Goal: Book appointment/travel/reservation

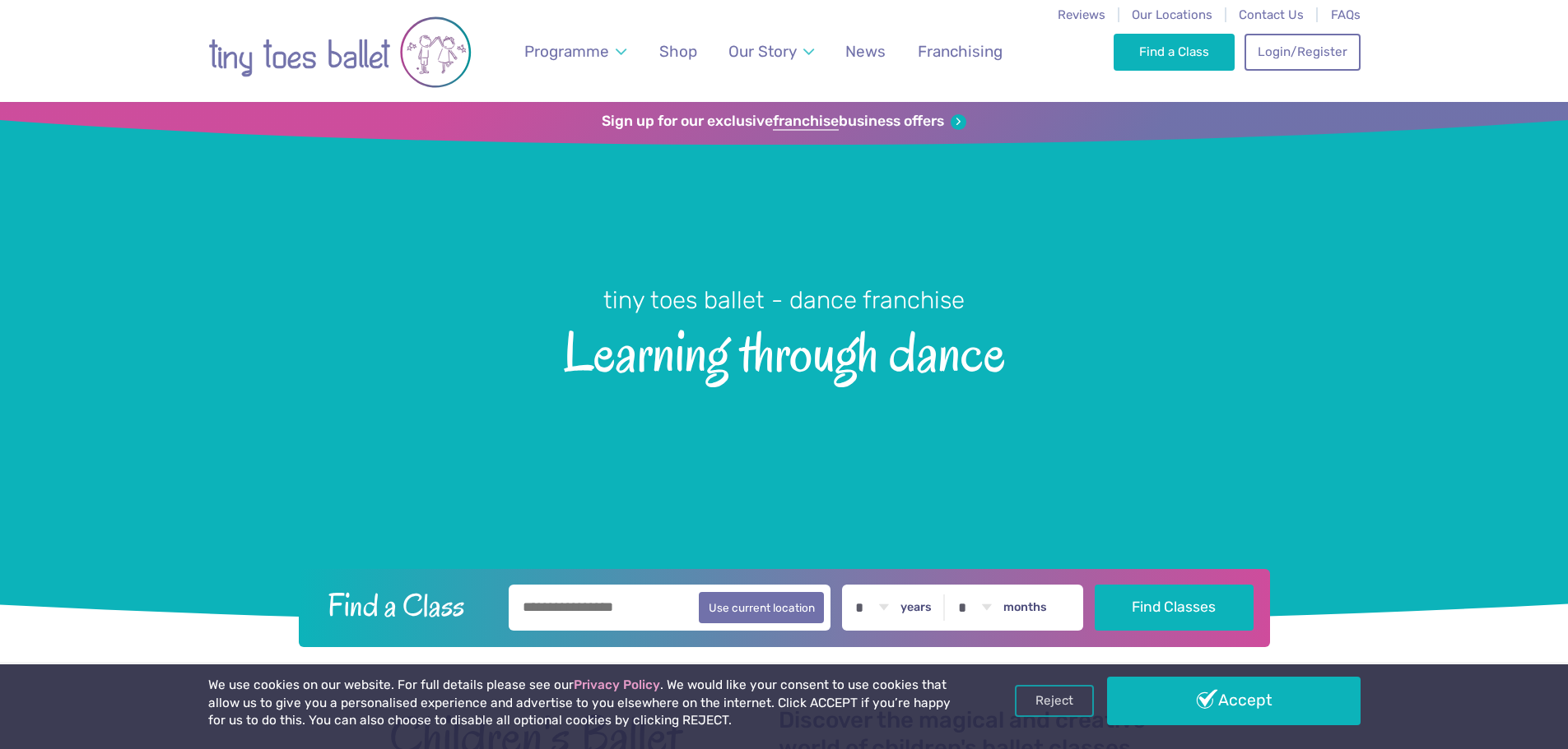
click at [625, 614] on input "text" at bounding box center [670, 607] width 322 height 46
type input "***"
click at [1094, 585] on button "Find Classes" at bounding box center [1173, 607] width 159 height 46
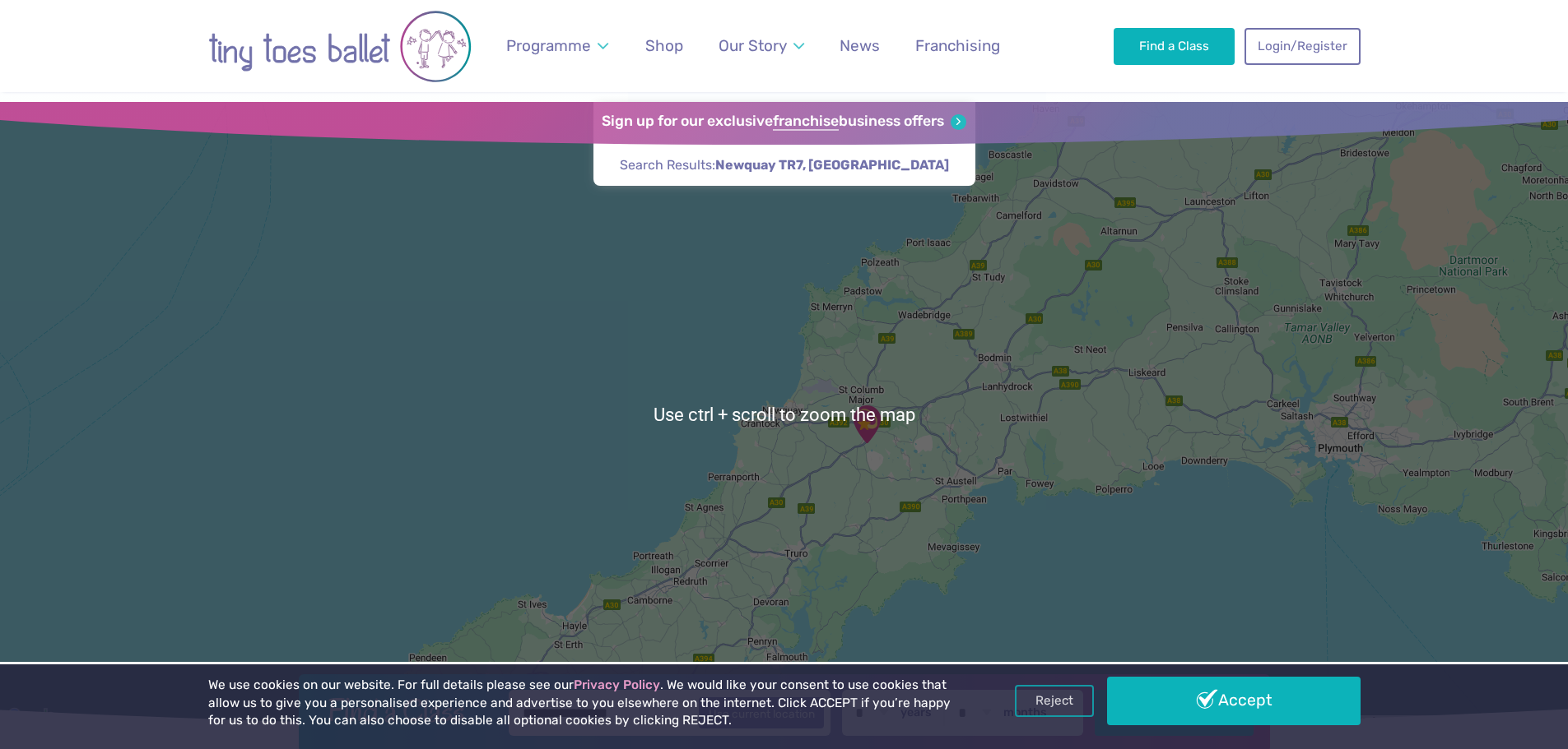
scroll to position [83, 0]
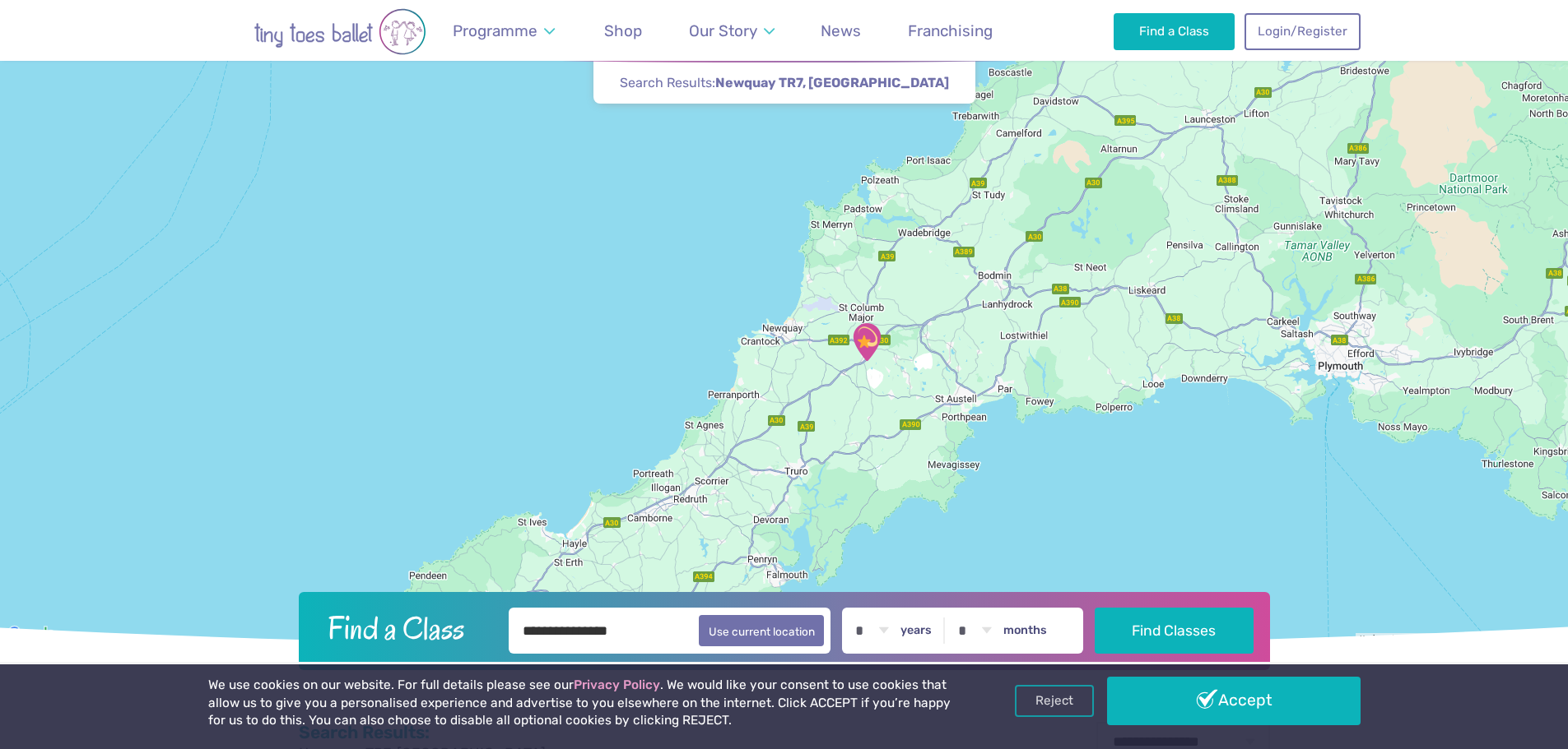
click at [862, 339] on img "Fraddon Village Hall" at bounding box center [866, 342] width 55 height 55
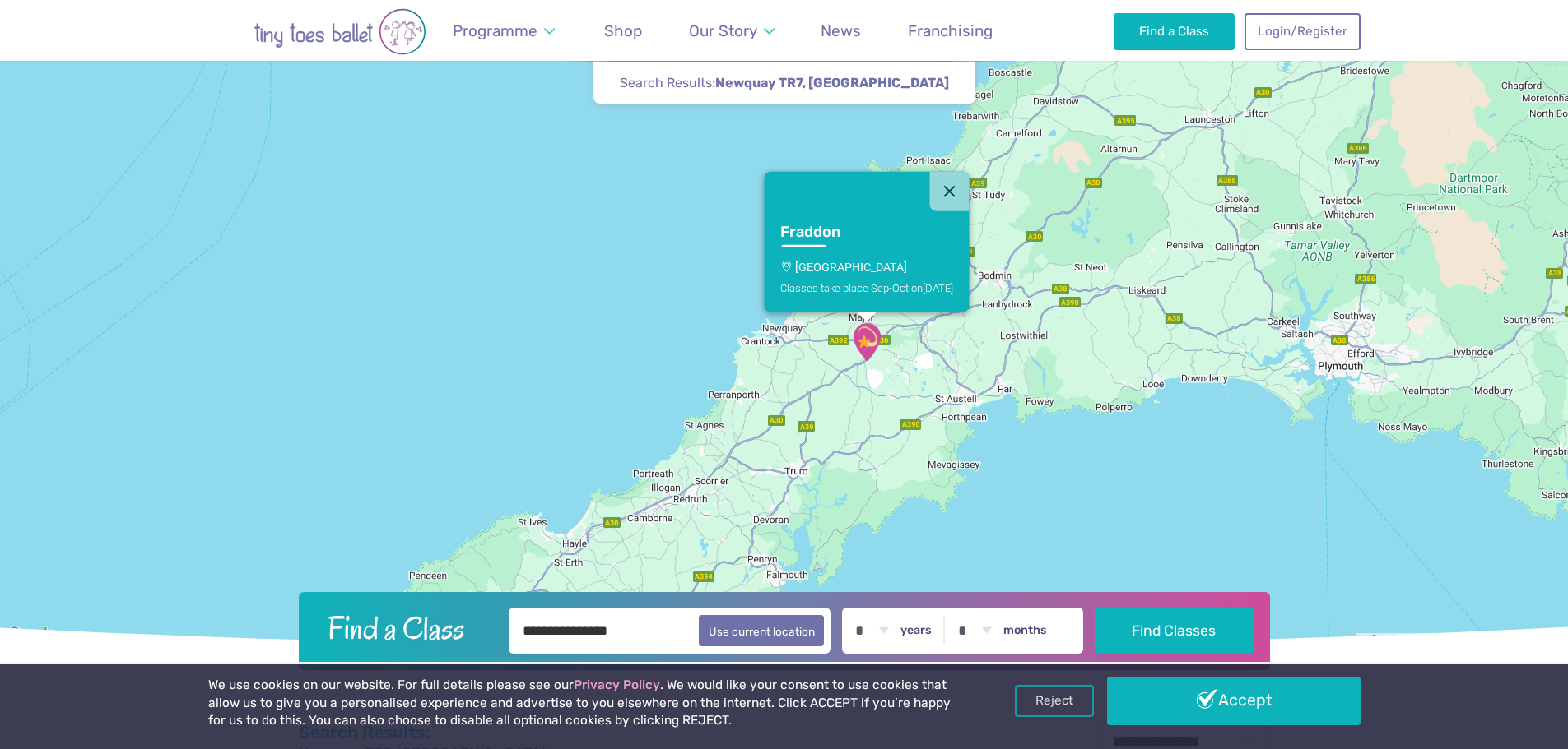
click at [817, 226] on h3 "Fraddon" at bounding box center [852, 231] width 144 height 19
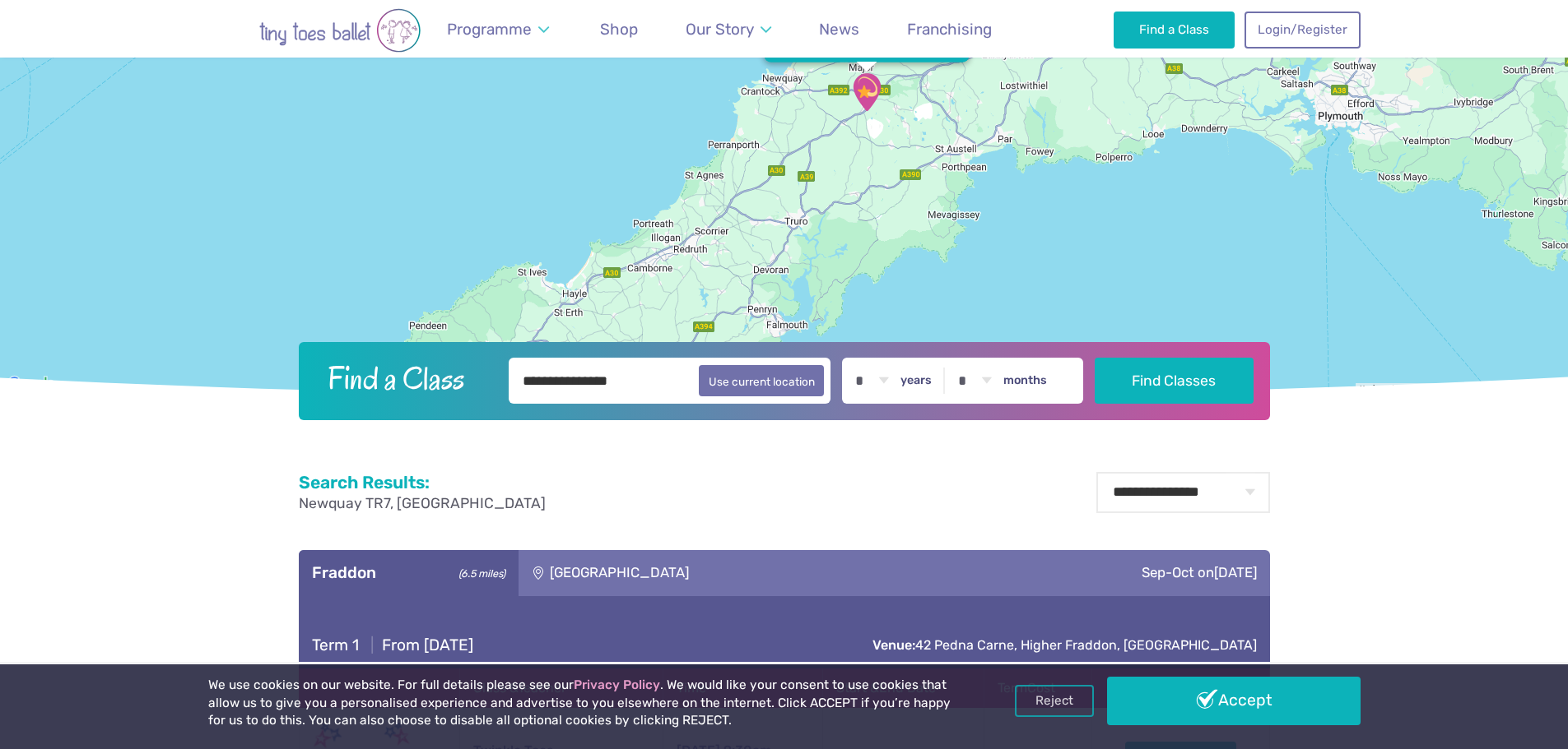
scroll to position [816, 0]
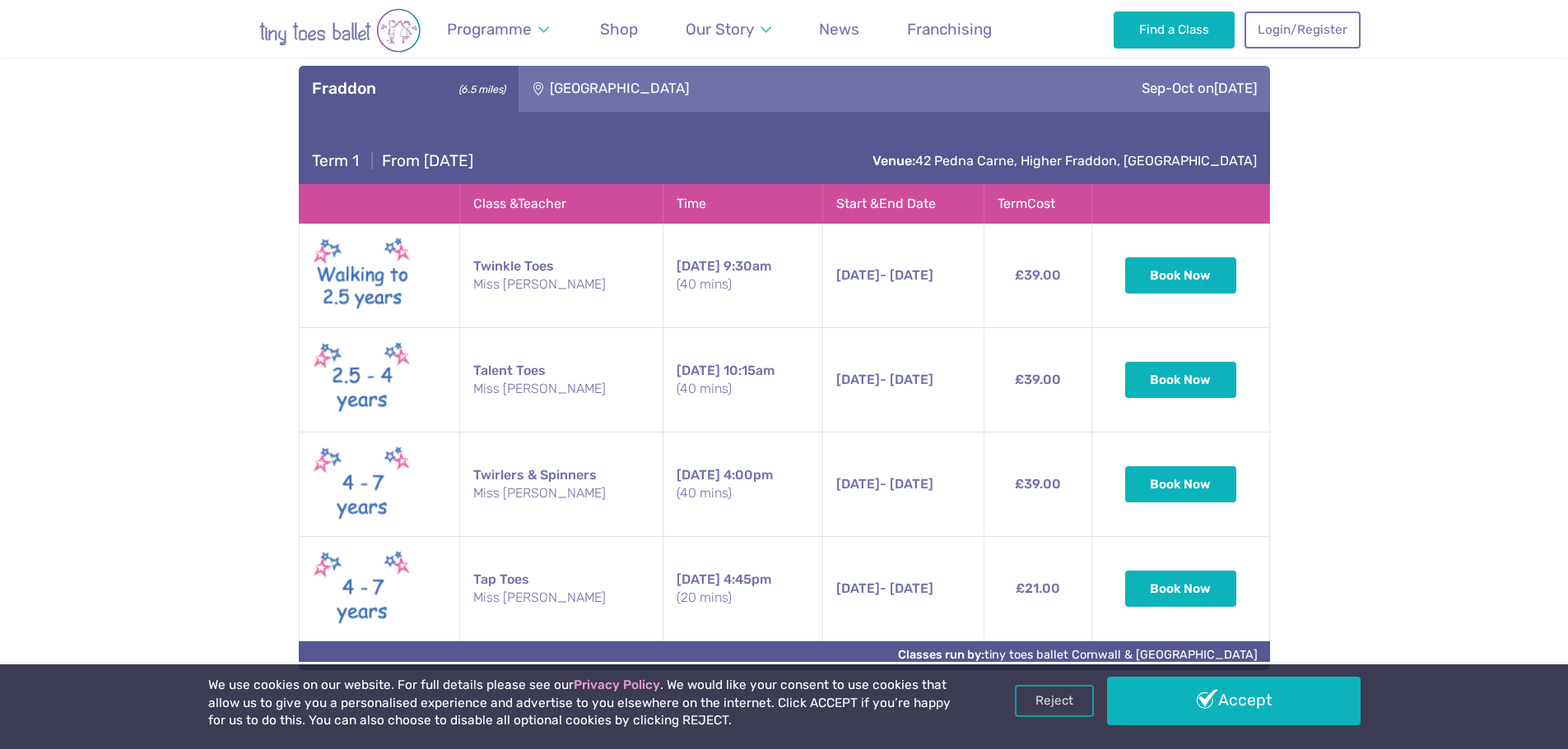
click at [1363, 281] on div "**********" at bounding box center [784, 337] width 1568 height 700
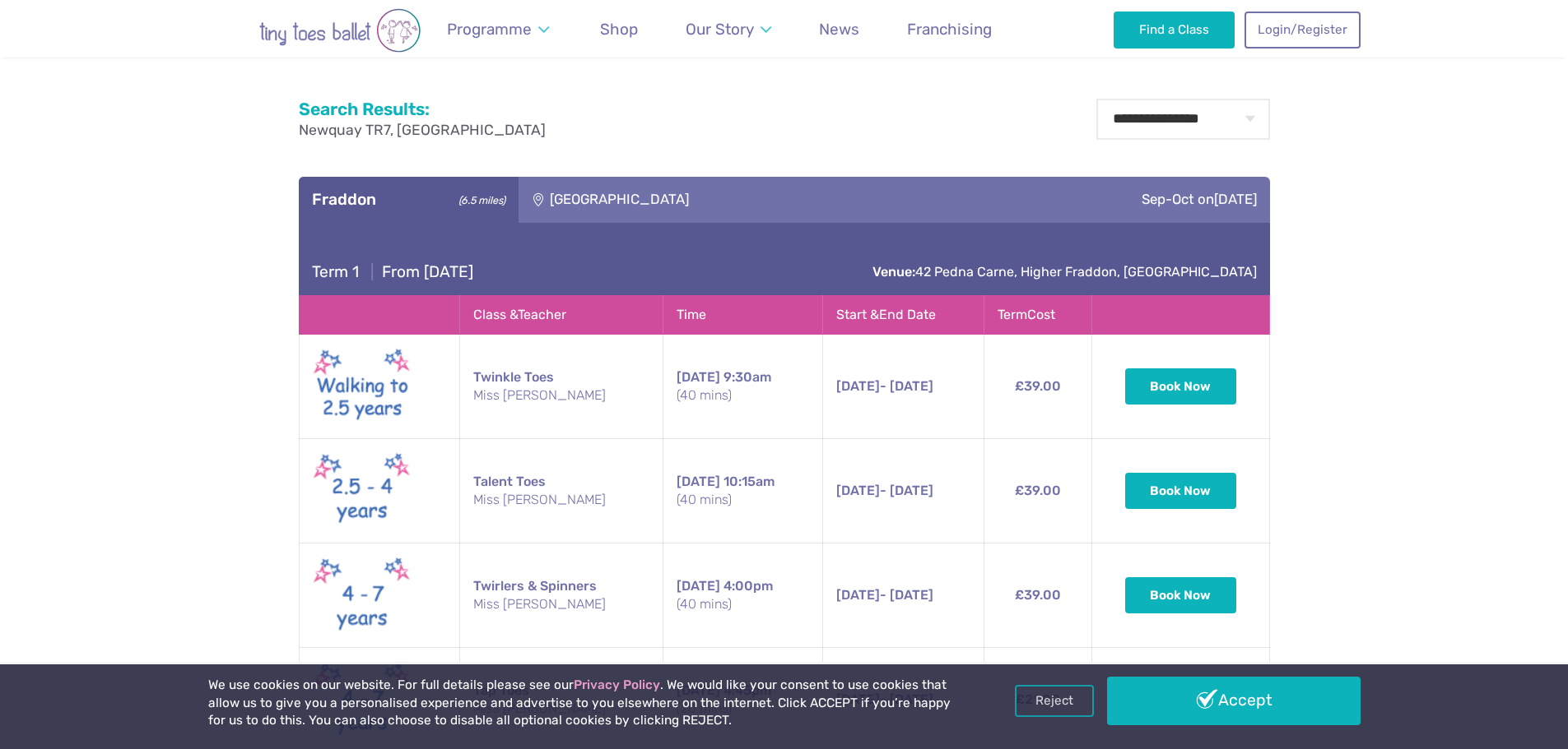
scroll to position [735, 0]
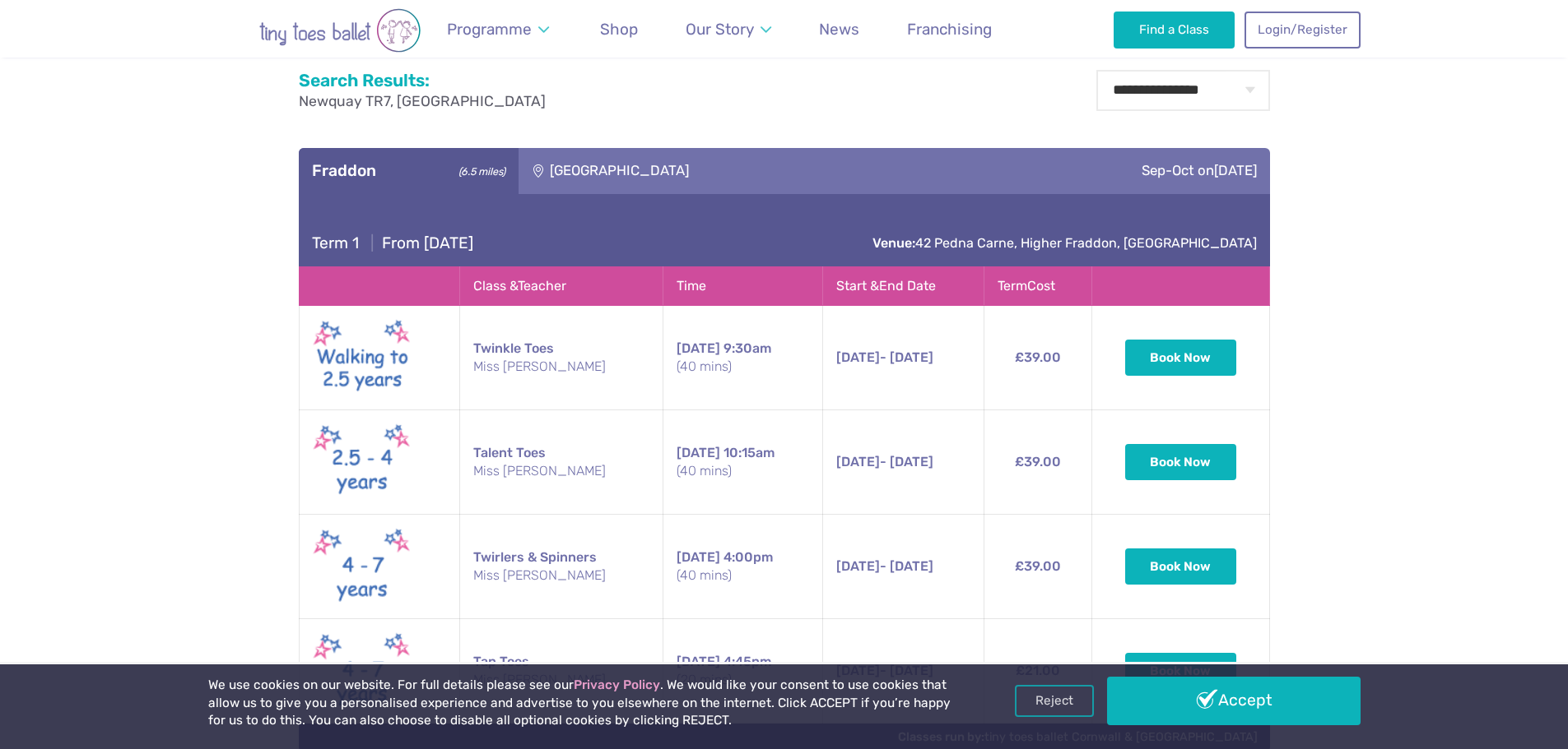
click at [509, 372] on small "Miss Emma" at bounding box center [561, 367] width 176 height 18
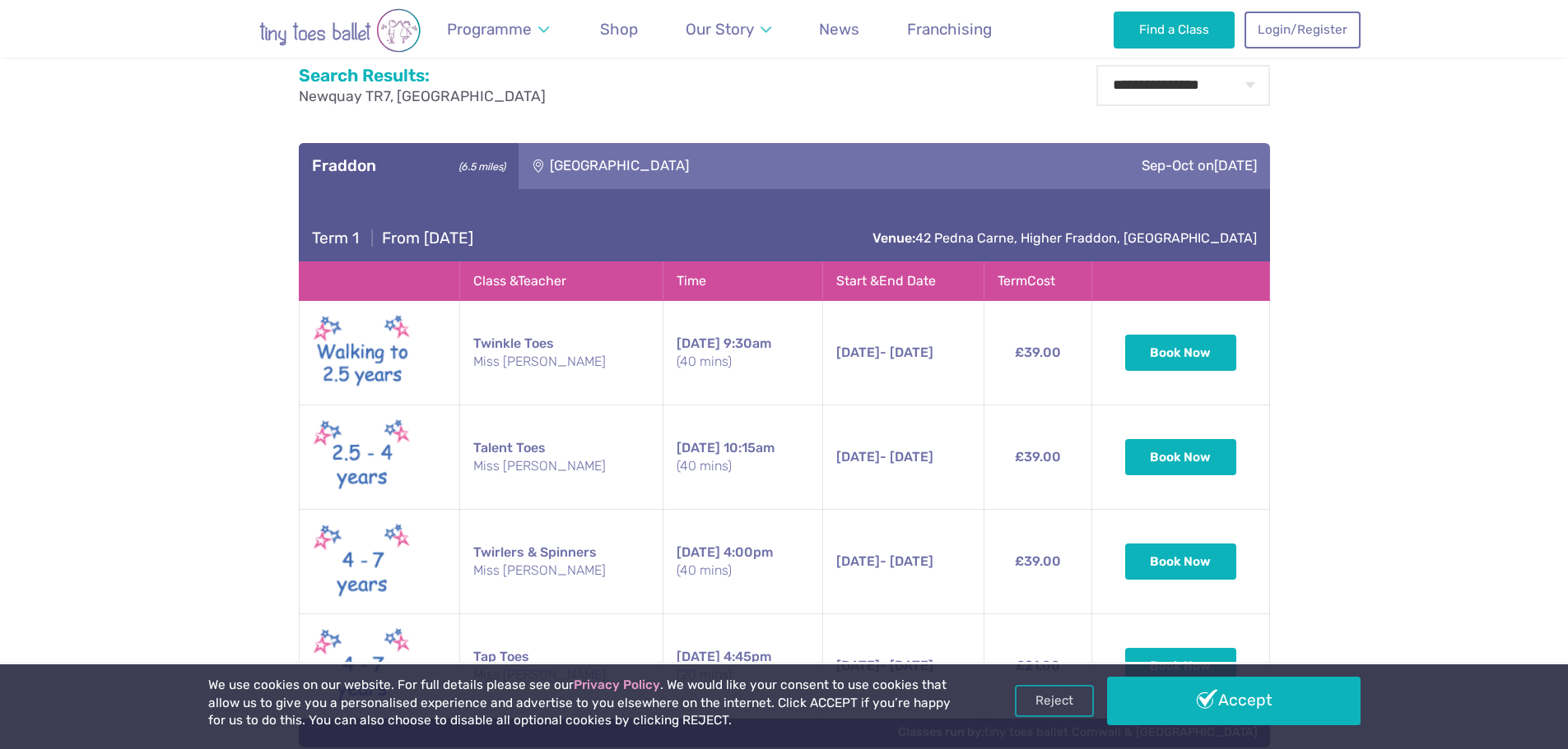
scroll to position [899, 0]
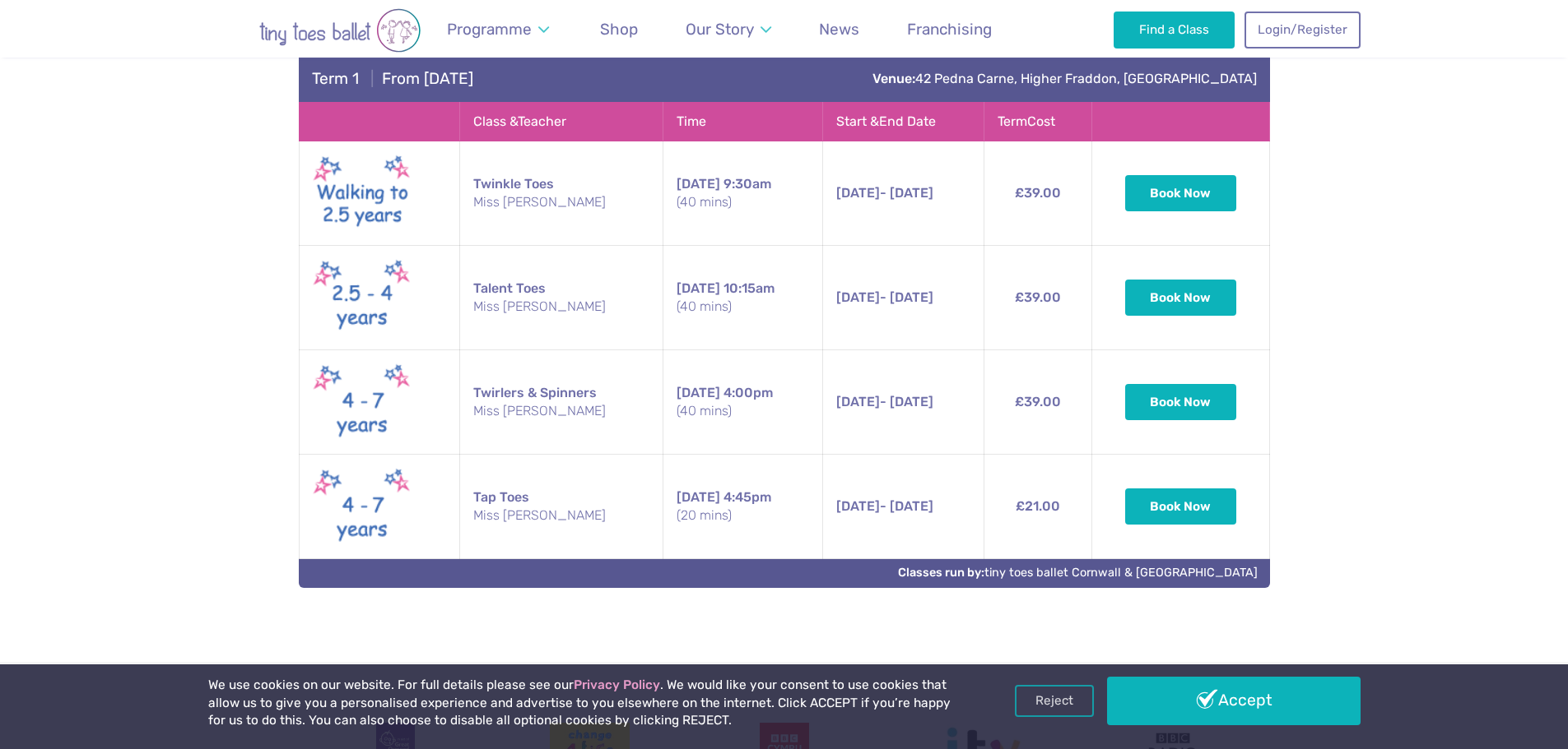
click at [512, 492] on td "Tap Toes Miss Emma" at bounding box center [561, 507] width 203 height 104
click at [556, 385] on td "Twirlers & Spinners Miss Emma" at bounding box center [561, 403] width 203 height 104
click at [563, 242] on td "Twinkle Toes Miss Emma" at bounding box center [561, 194] width 203 height 104
click at [721, 173] on td "Tuesday 9:30am (40 mins)" at bounding box center [742, 194] width 160 height 104
click at [712, 183] on td "Tuesday 9:30am (40 mins)" at bounding box center [742, 194] width 160 height 104
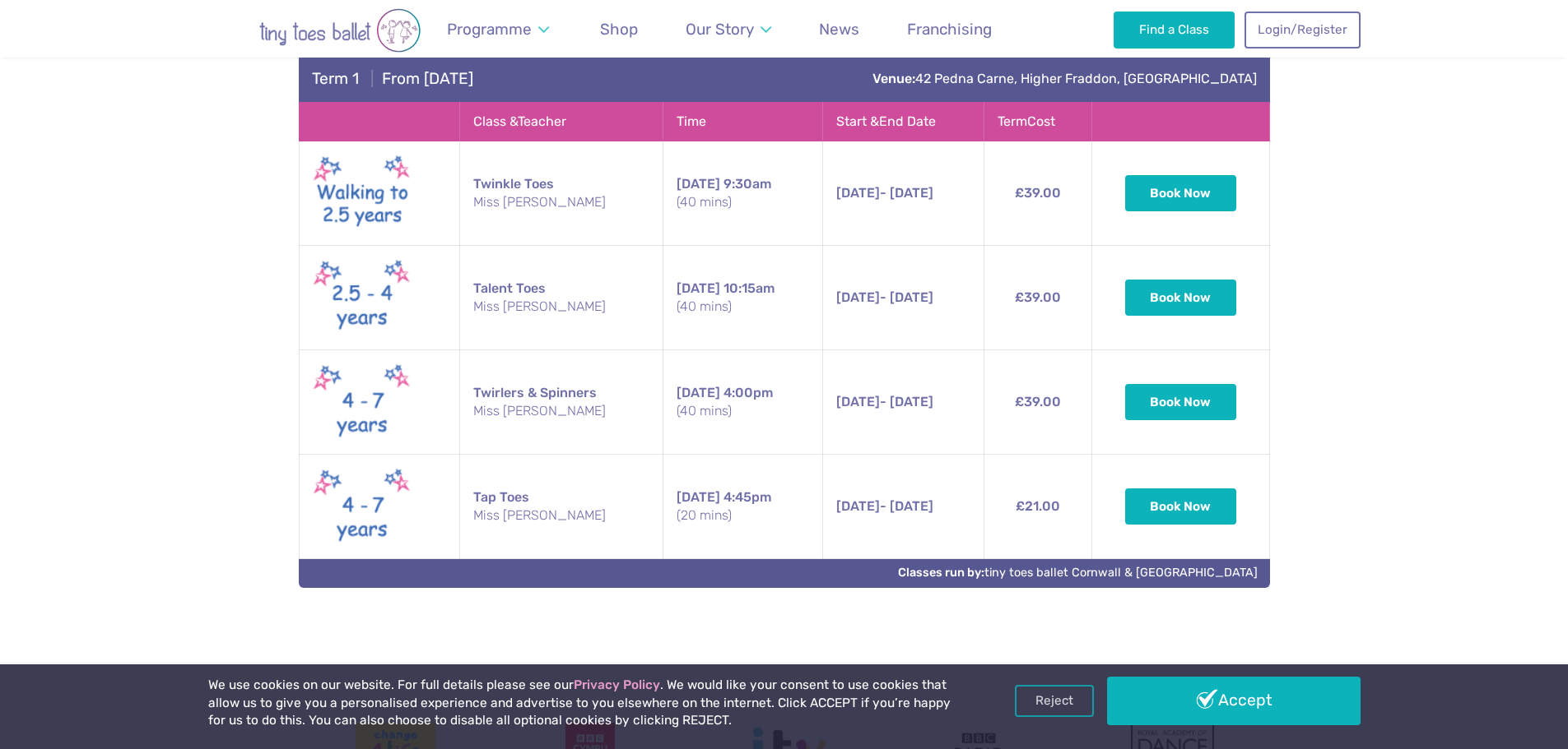
click at [1184, 190] on button "Book Now" at bounding box center [1180, 193] width 112 height 36
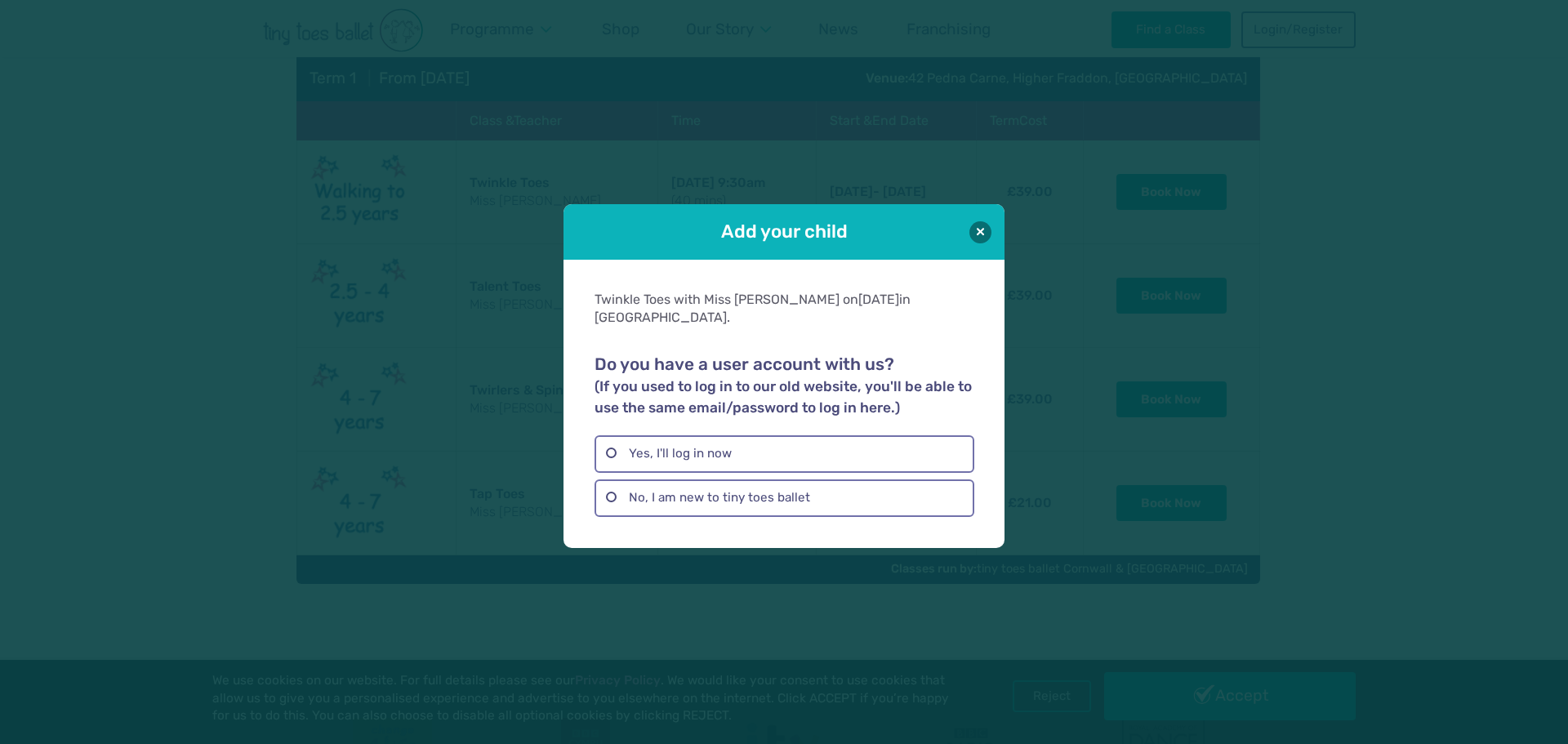
click at [987, 240] on button at bounding box center [980, 232] width 22 height 22
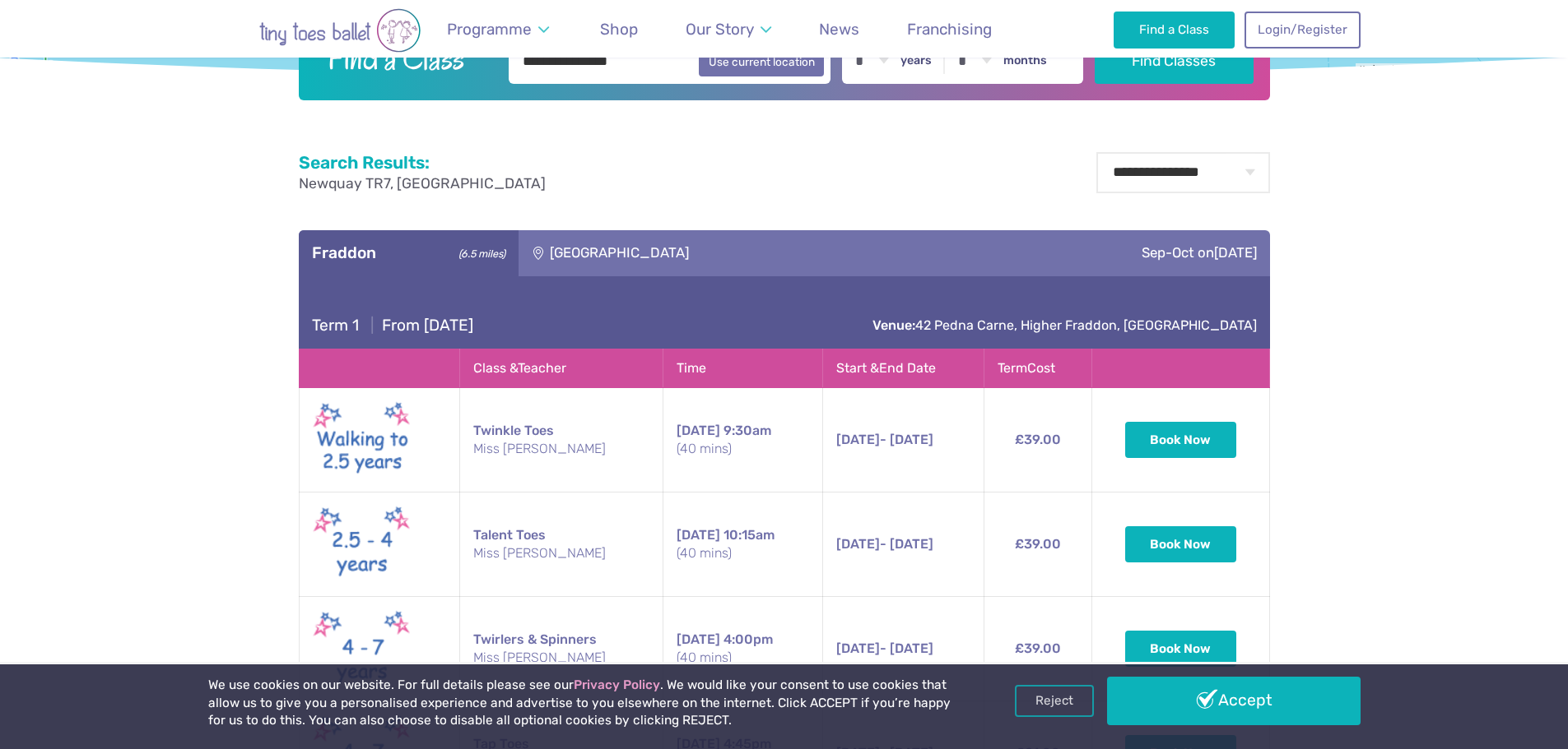
scroll to position [488, 0]
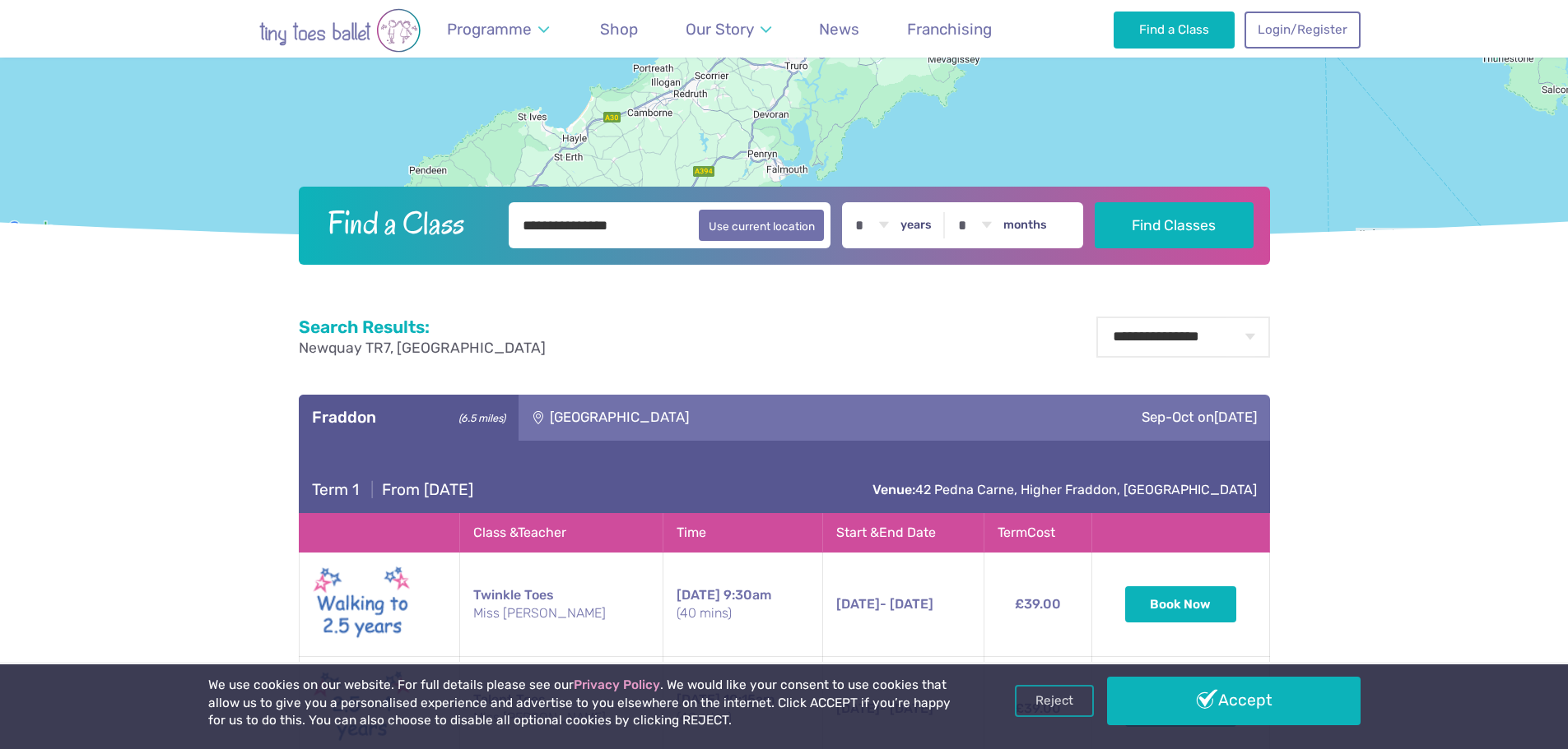
click at [331, 31] on img "Go to home page" at bounding box center [339, 30] width 263 height 45
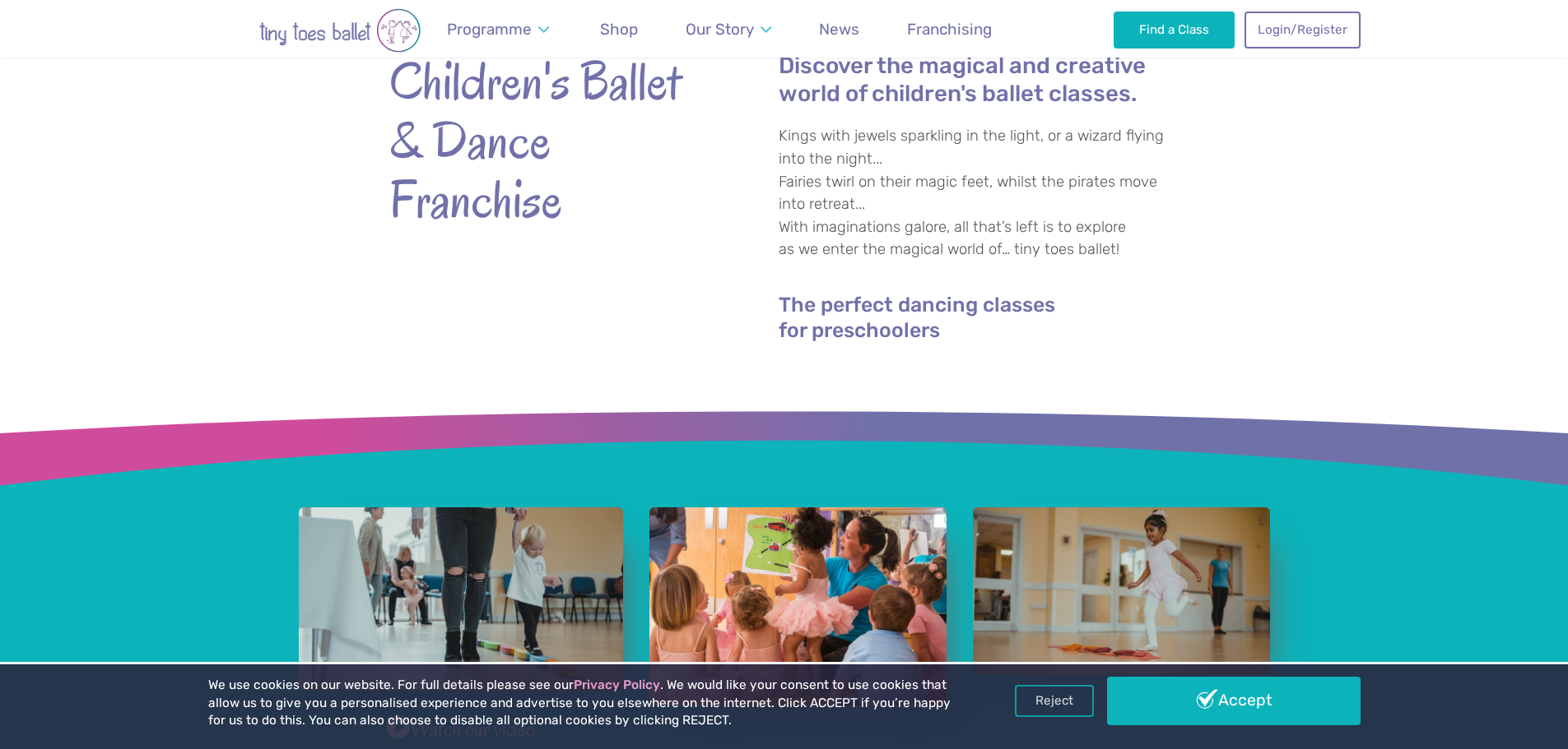
scroll to position [409, 0]
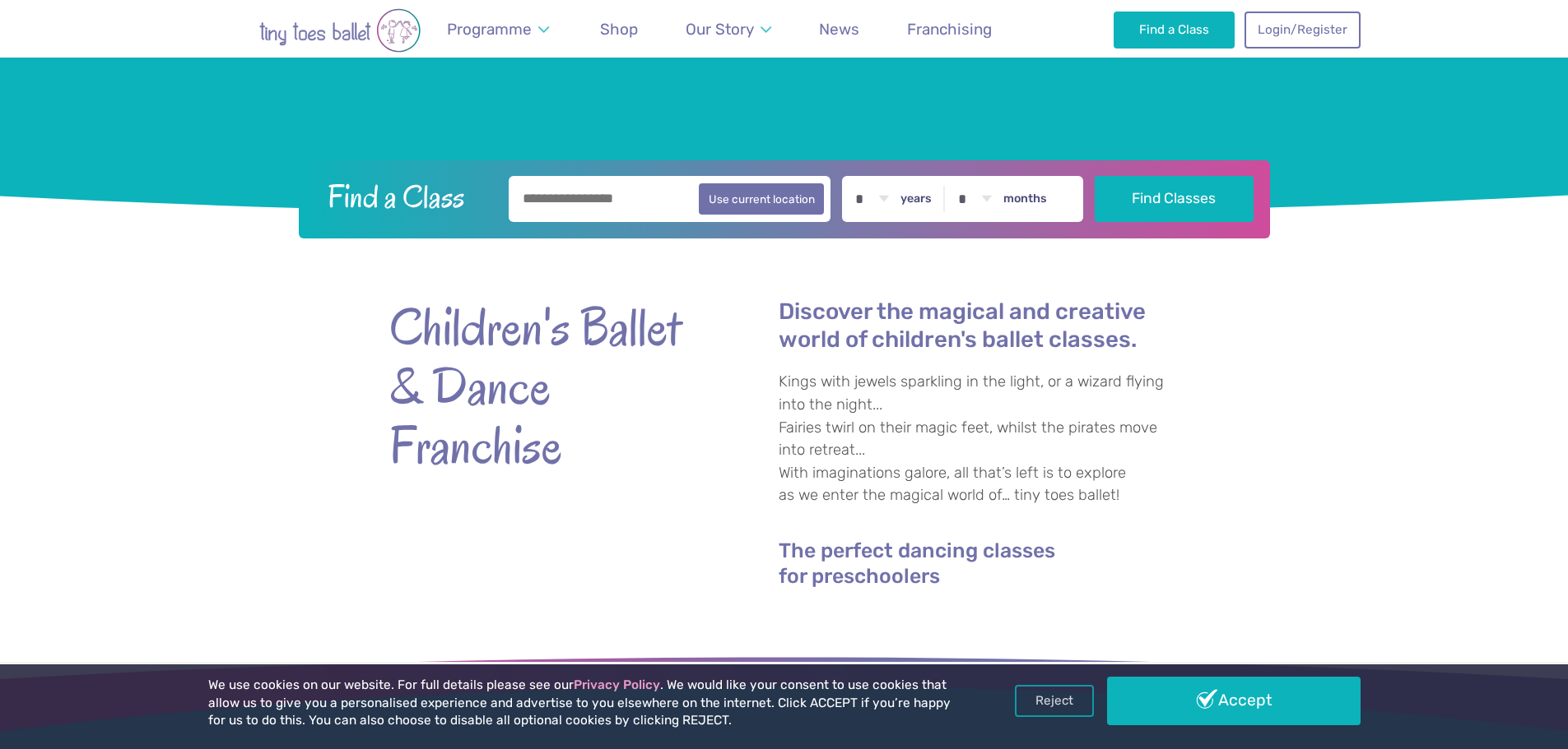
click at [1208, 376] on div "Children's Ballet & Dance Franchise Discover the magical and creative world of …" at bounding box center [784, 437] width 1568 height 397
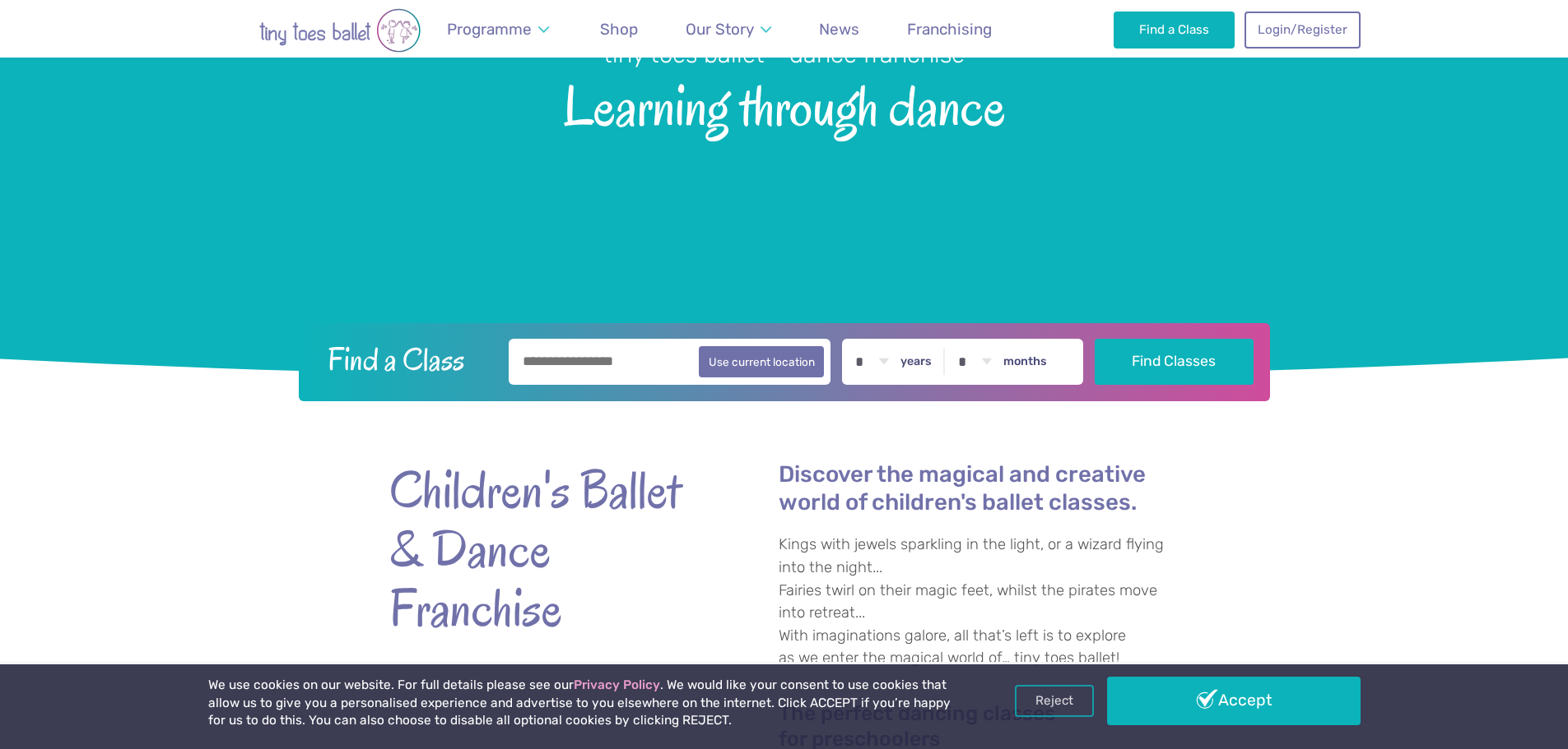
scroll to position [244, 0]
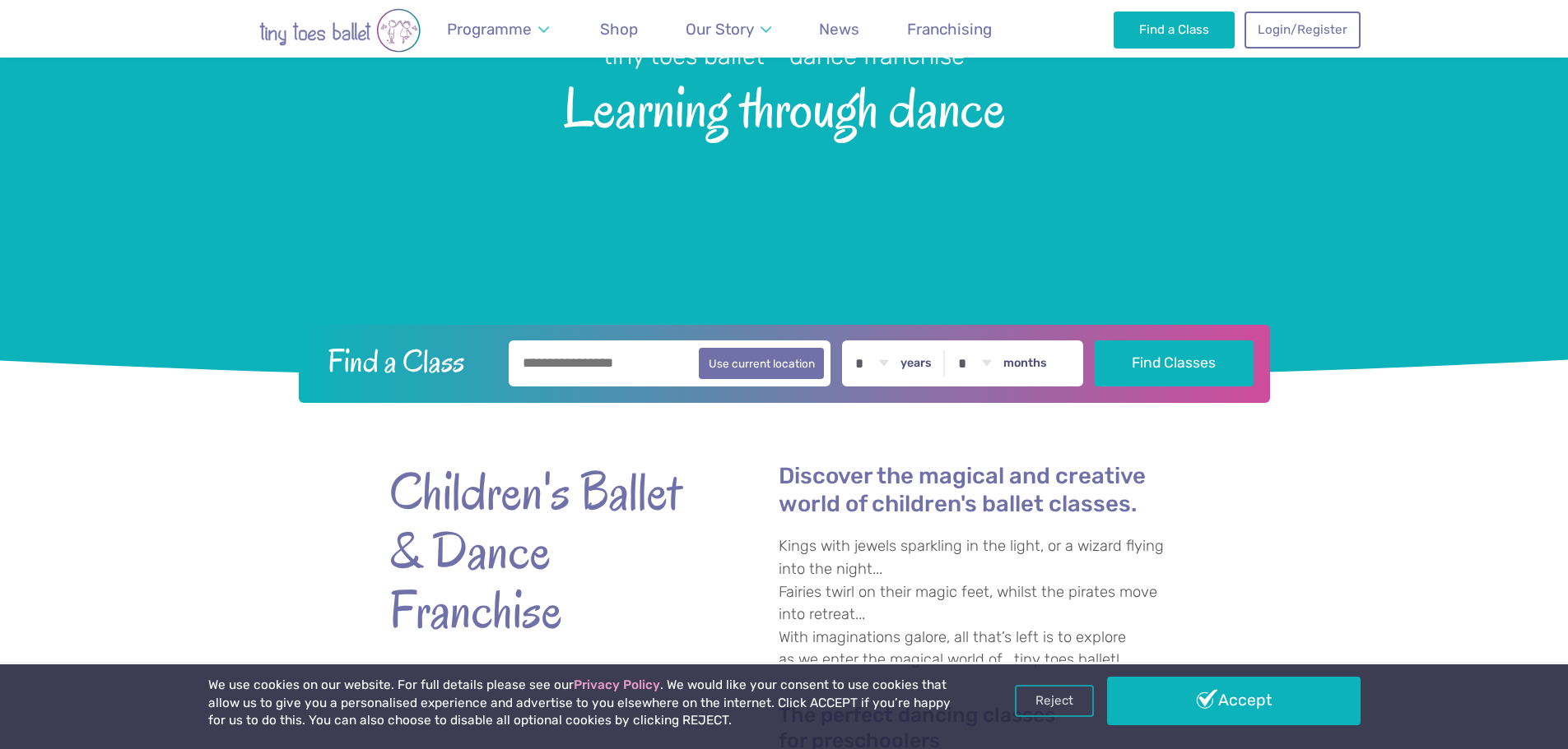
click at [1291, 443] on div "Children's Ballet & Dance Franchise Discover the magical and creative world of …" at bounding box center [784, 601] width 1568 height 397
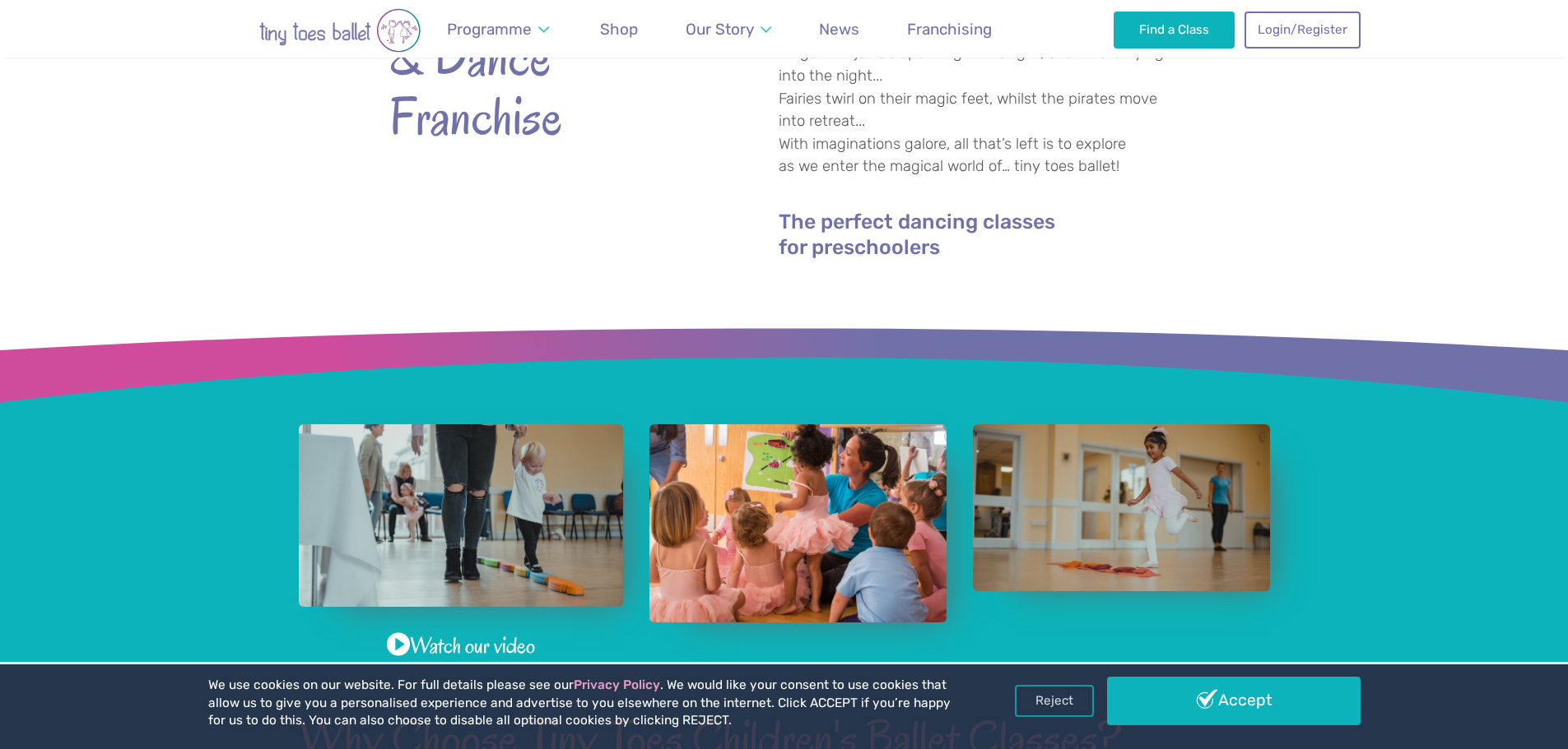
scroll to position [162, 0]
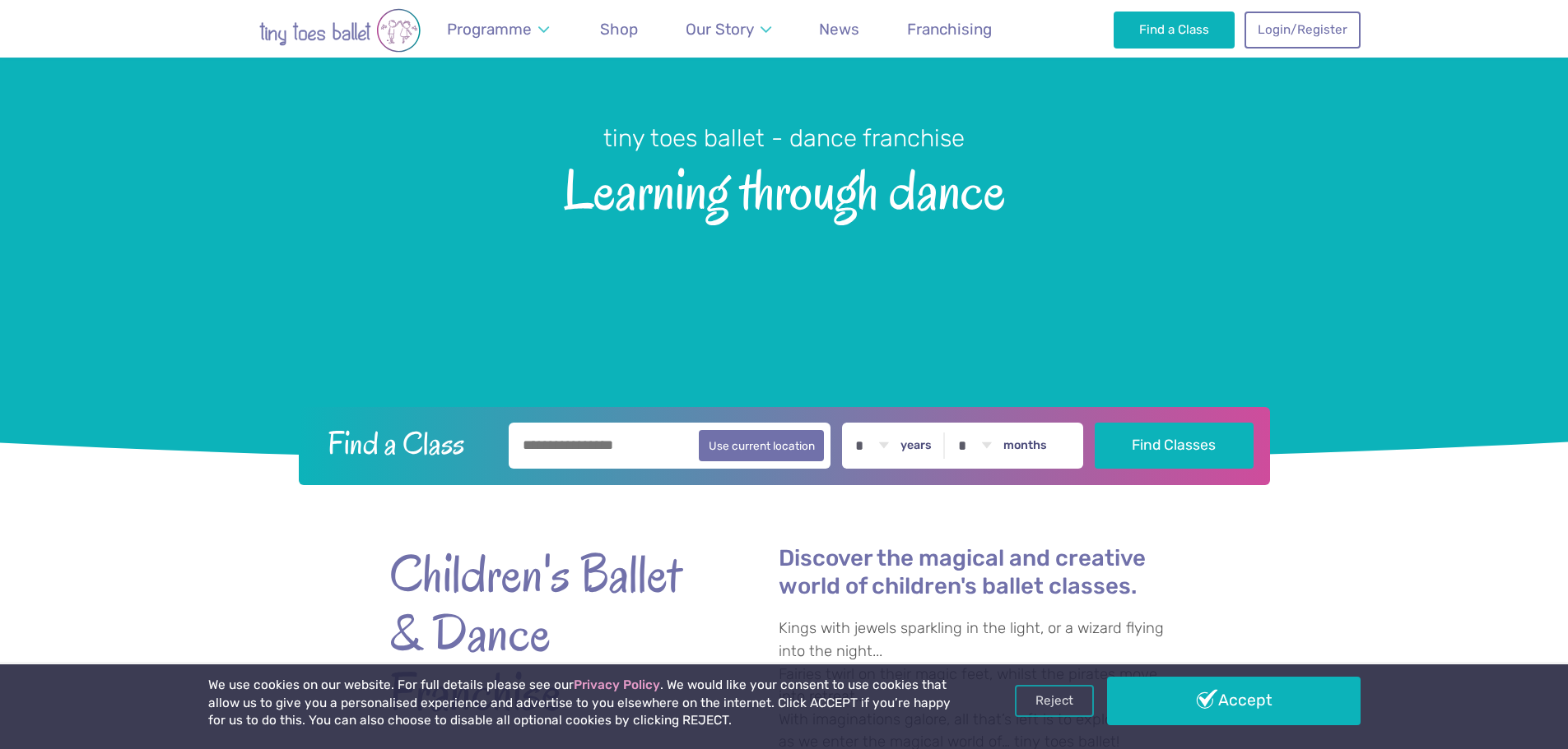
click at [280, 33] on img at bounding box center [339, 30] width 263 height 45
click at [1178, 40] on link "Find a Class" at bounding box center [1174, 30] width 121 height 36
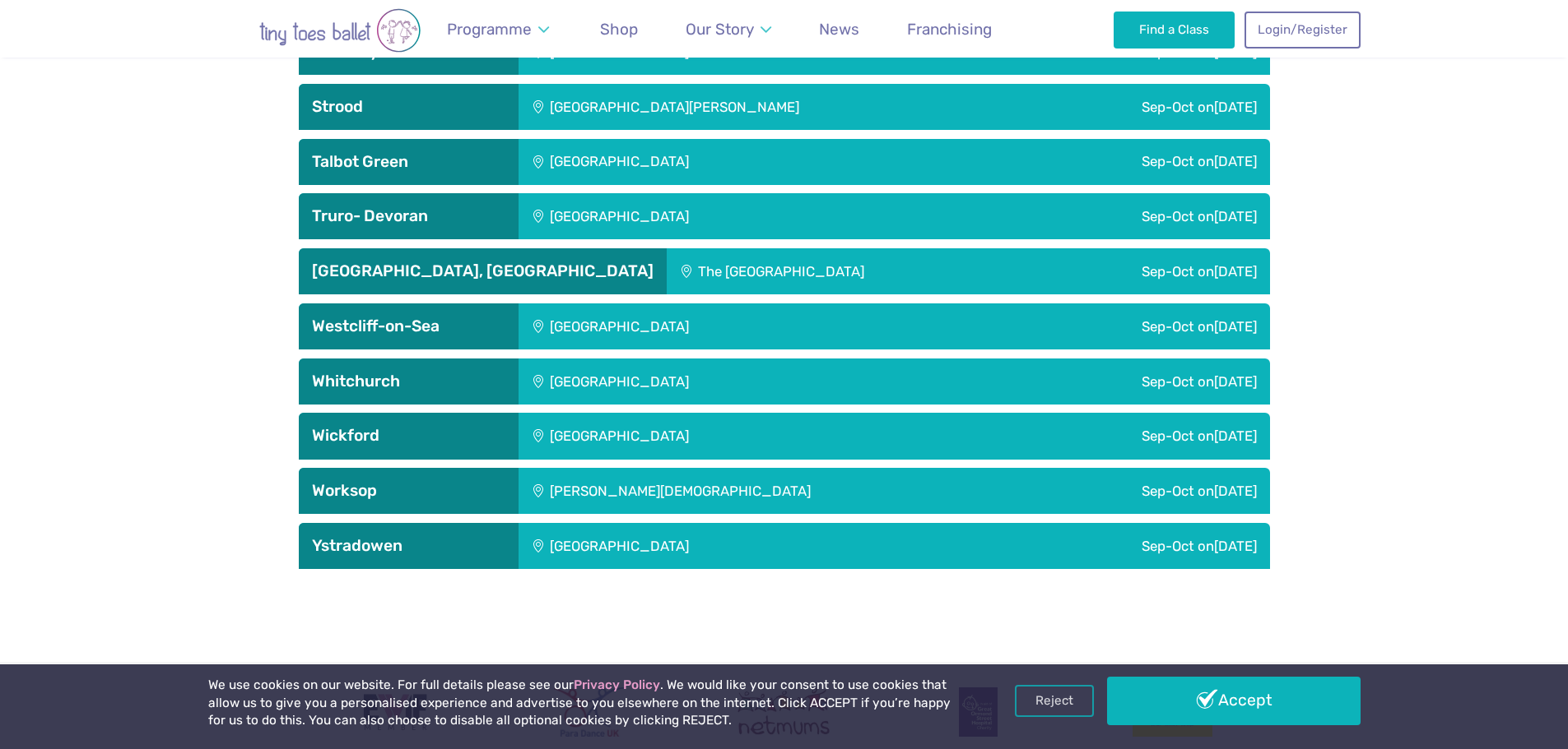
scroll to position [4851, 0]
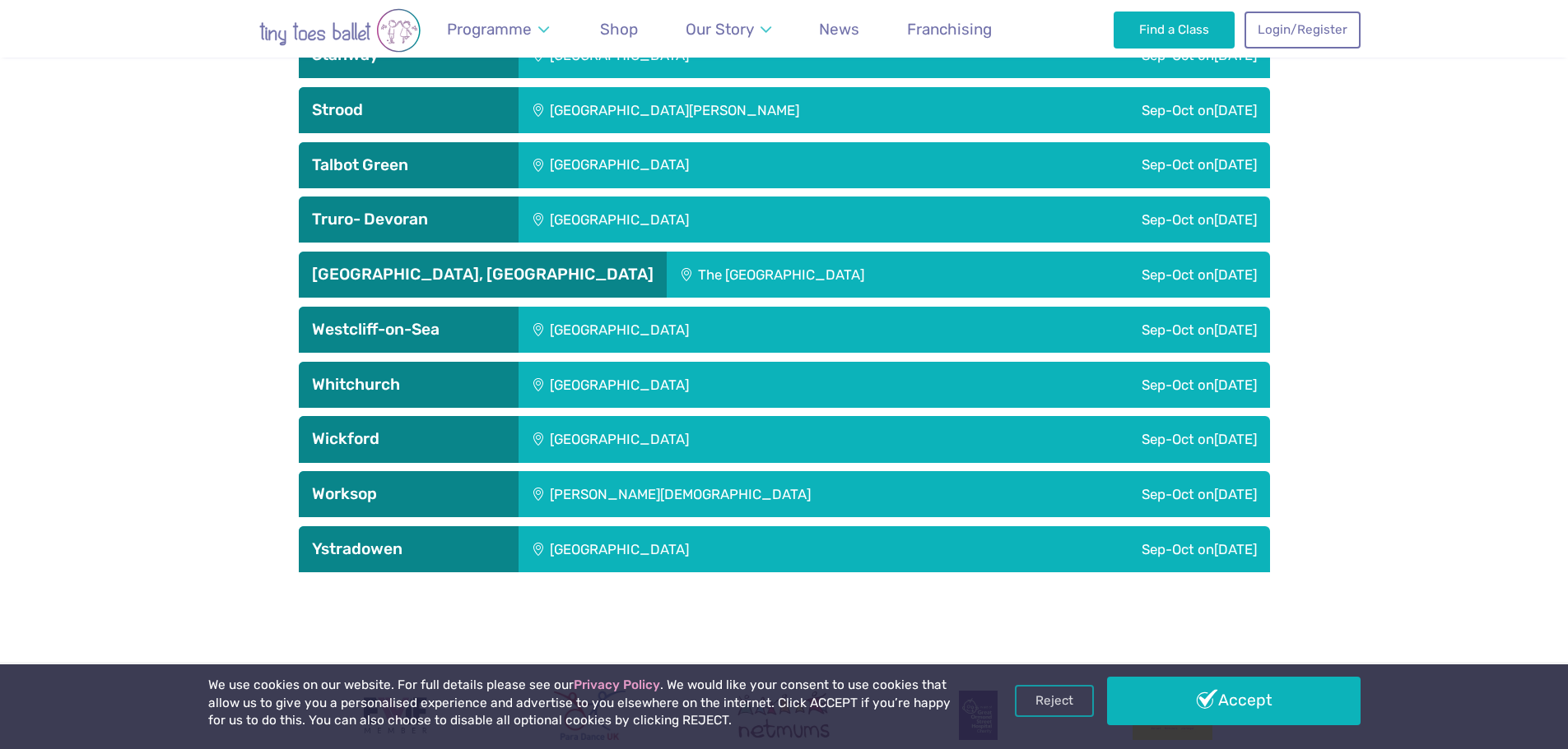
click at [968, 21] on span "Franchising" at bounding box center [949, 29] width 84 height 19
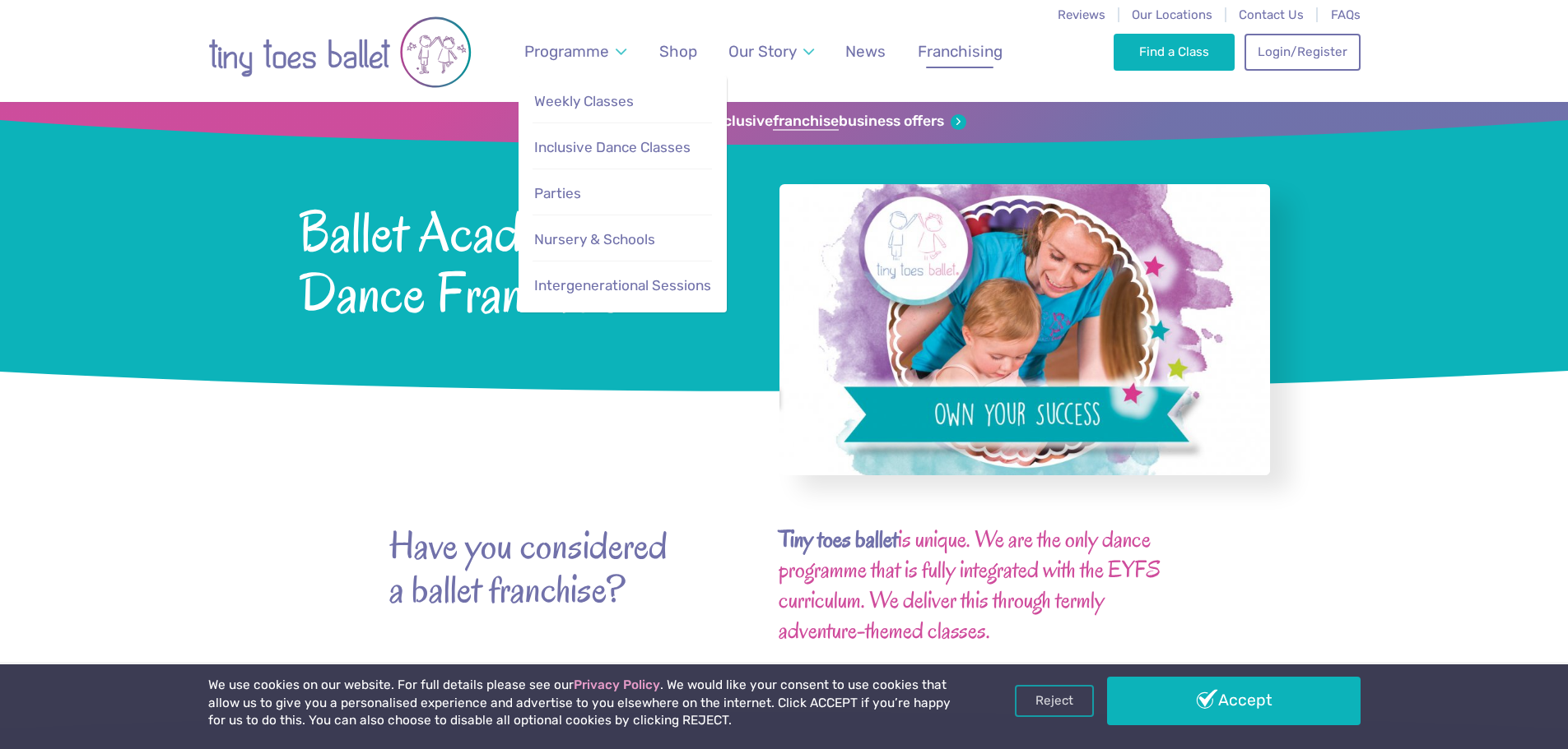
click at [617, 50] on link "Programme" at bounding box center [574, 51] width 118 height 39
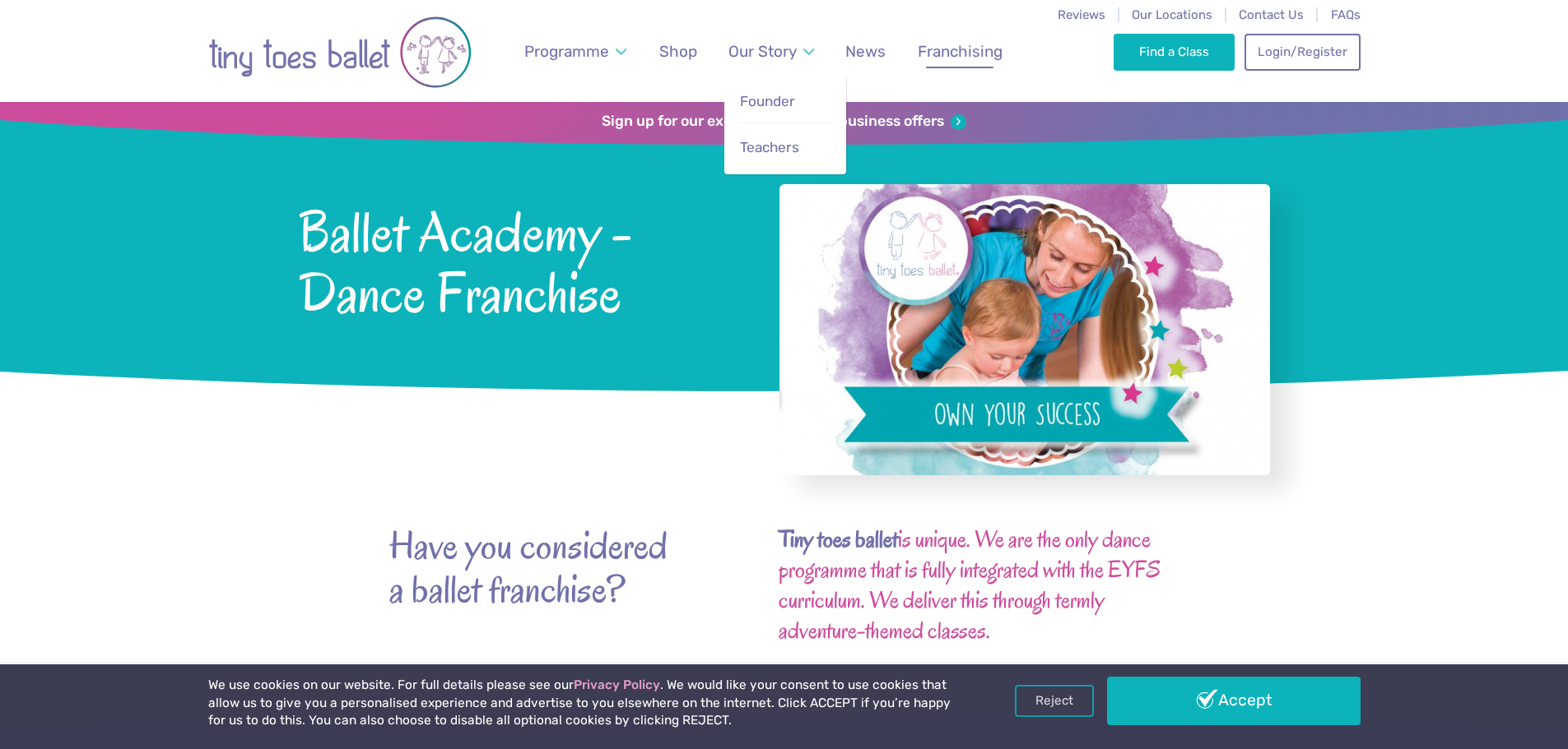
click at [752, 59] on span "Our Story" at bounding box center [762, 51] width 68 height 19
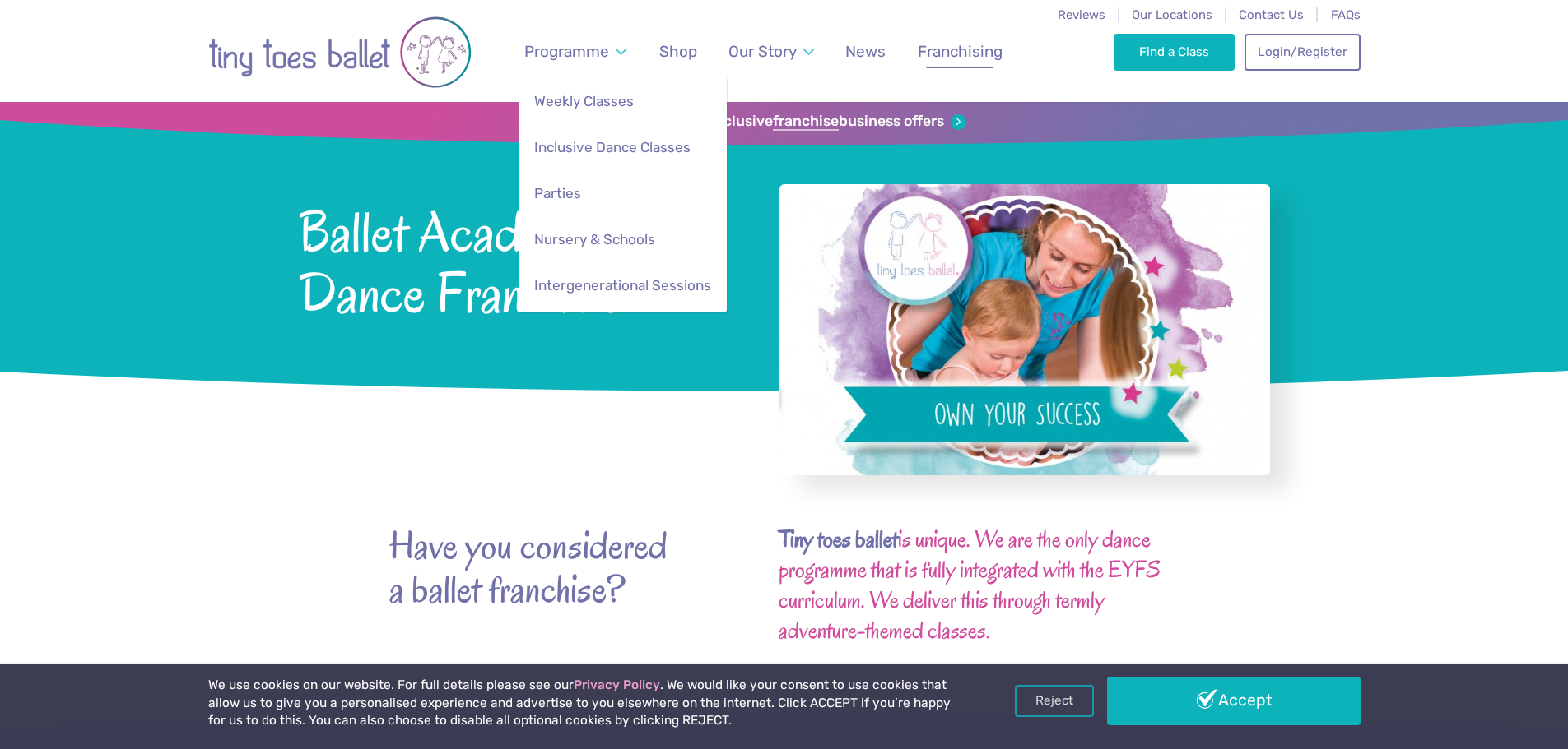
click at [606, 50] on span "Programme" at bounding box center [566, 51] width 84 height 19
click at [605, 234] on span "Nursery & Schools" at bounding box center [594, 240] width 121 height 16
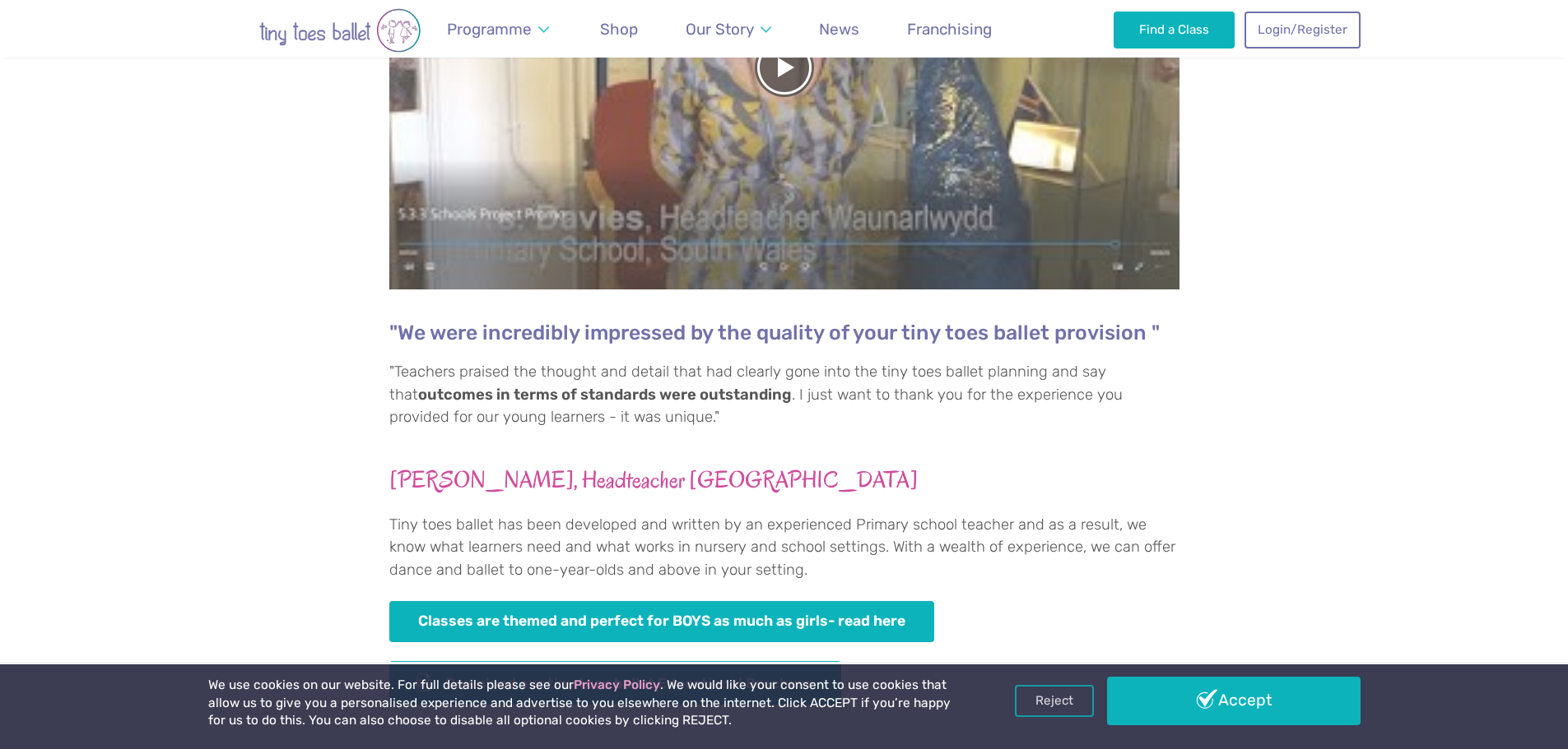
scroll to position [604, 0]
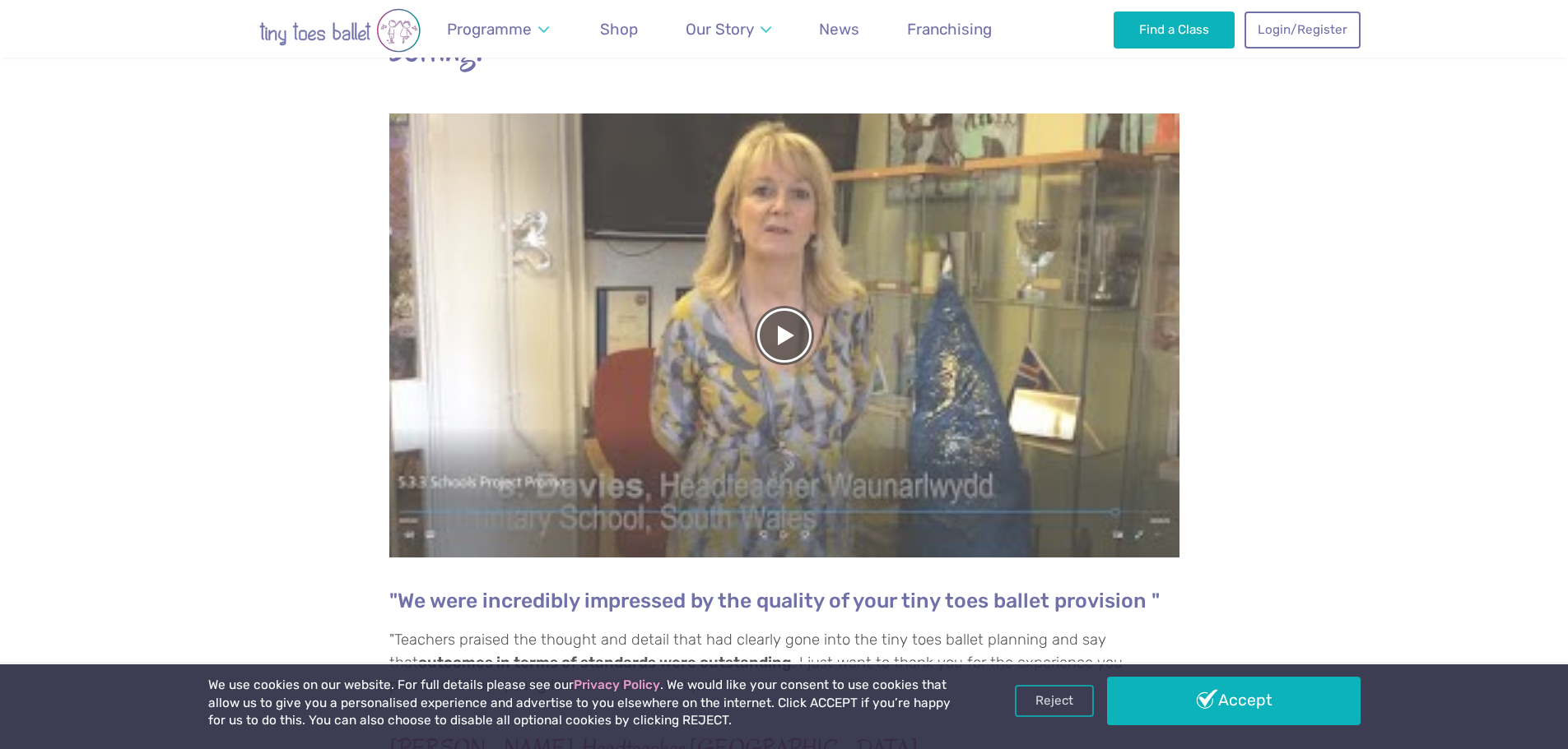
click at [383, 25] on img "Go to home page" at bounding box center [339, 30] width 263 height 45
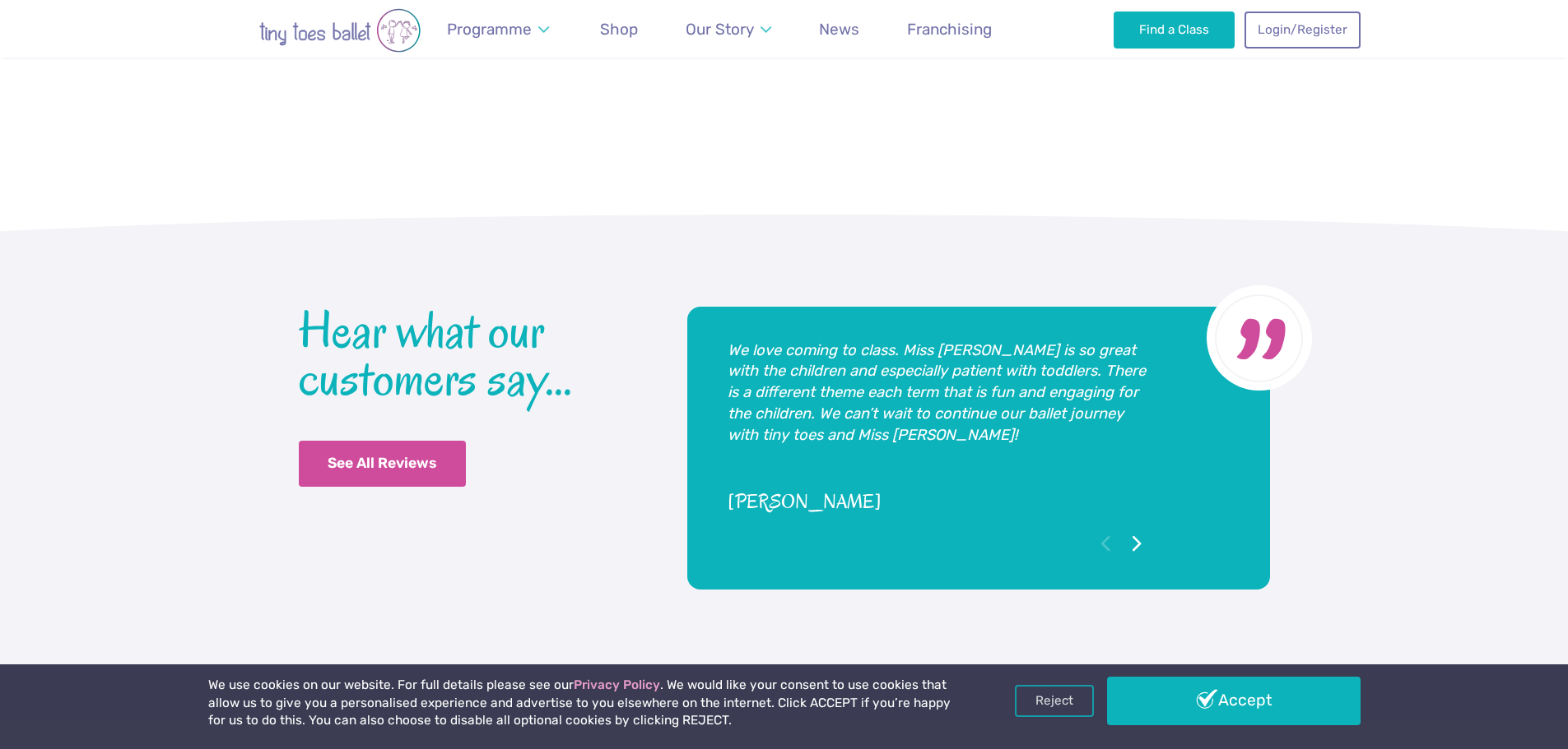
scroll to position [3781, 0]
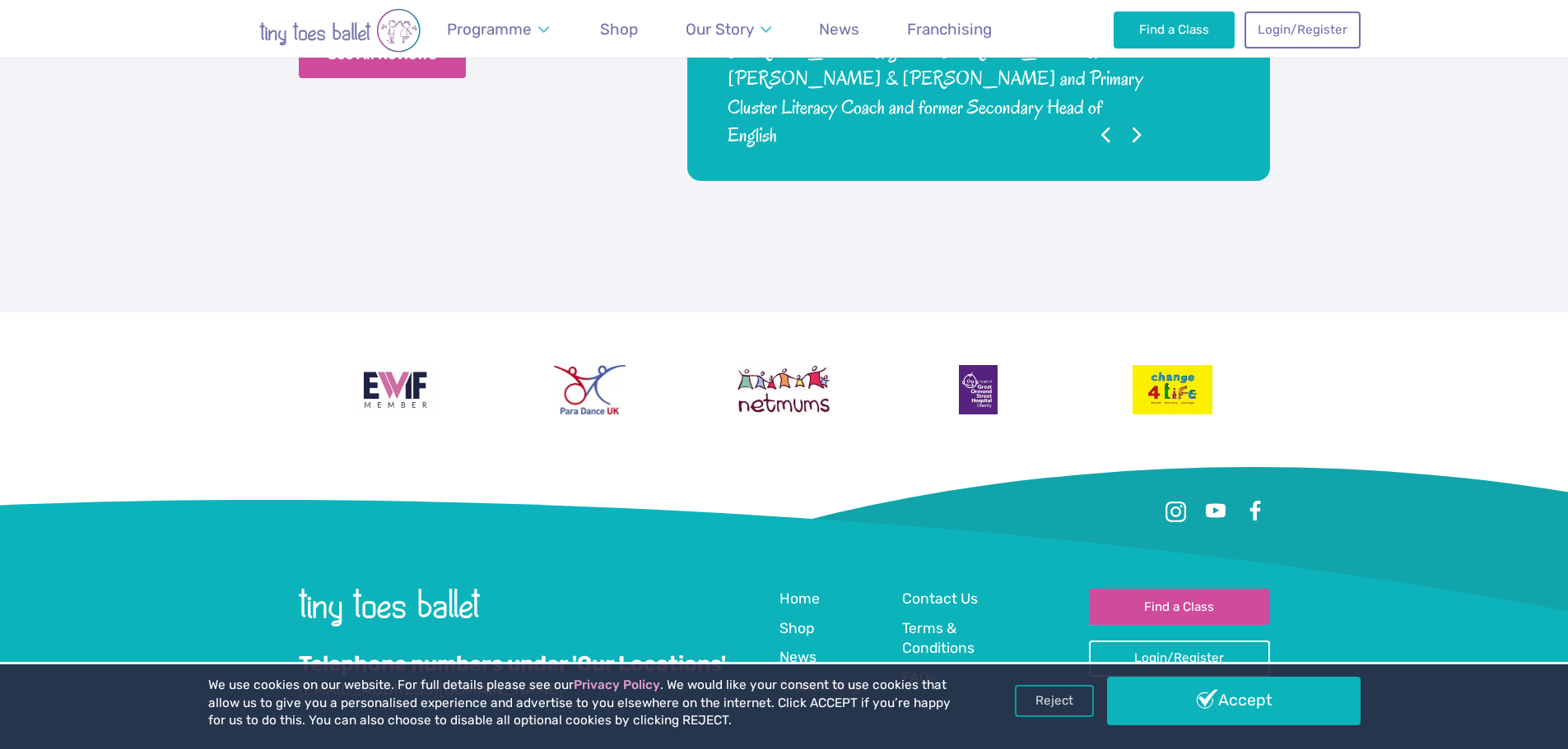
click at [663, 651] on link "Telephone numbers under 'Our Locations'" at bounding box center [512, 664] width 427 height 26
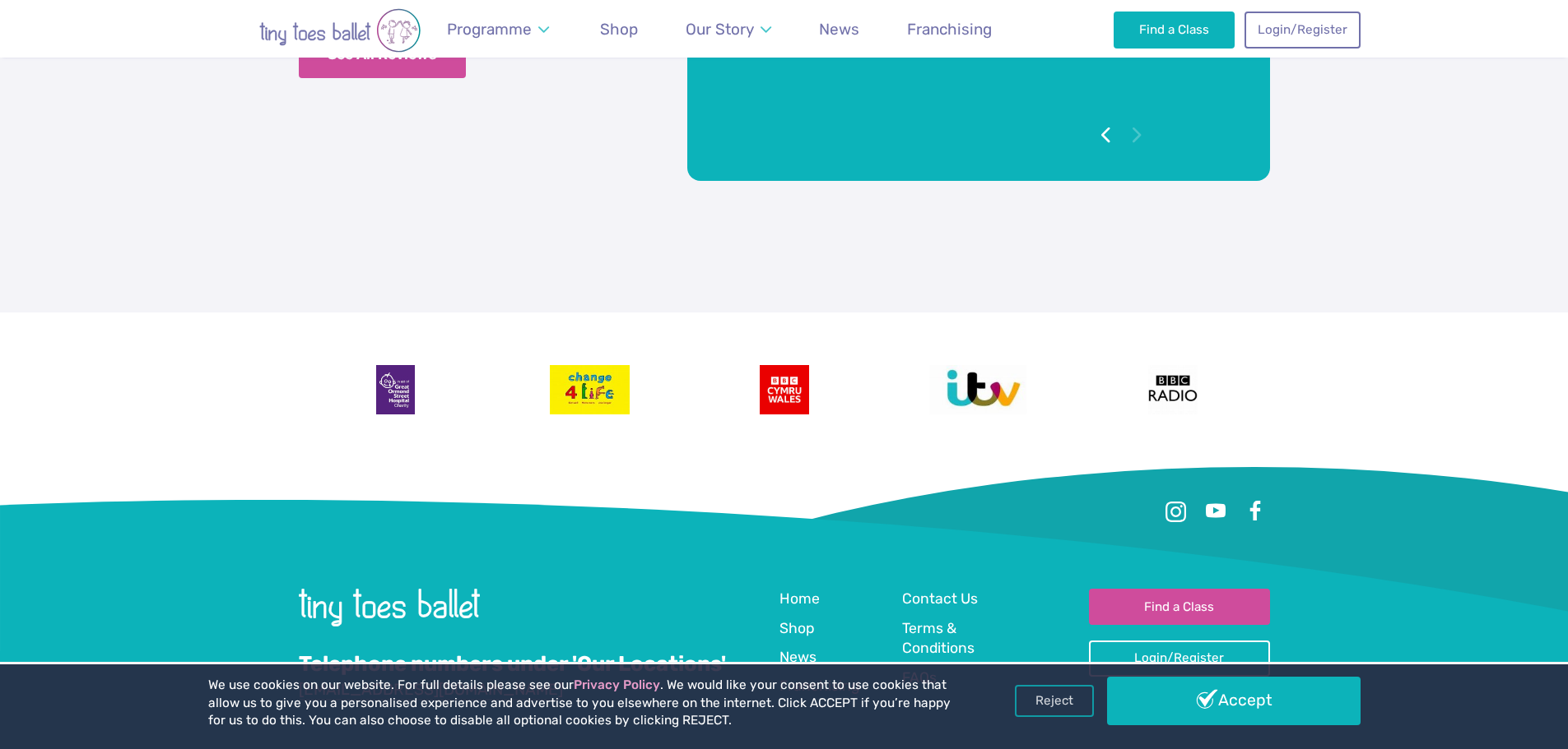
click at [1022, 695] on link "Reject" at bounding box center [1054, 701] width 79 height 31
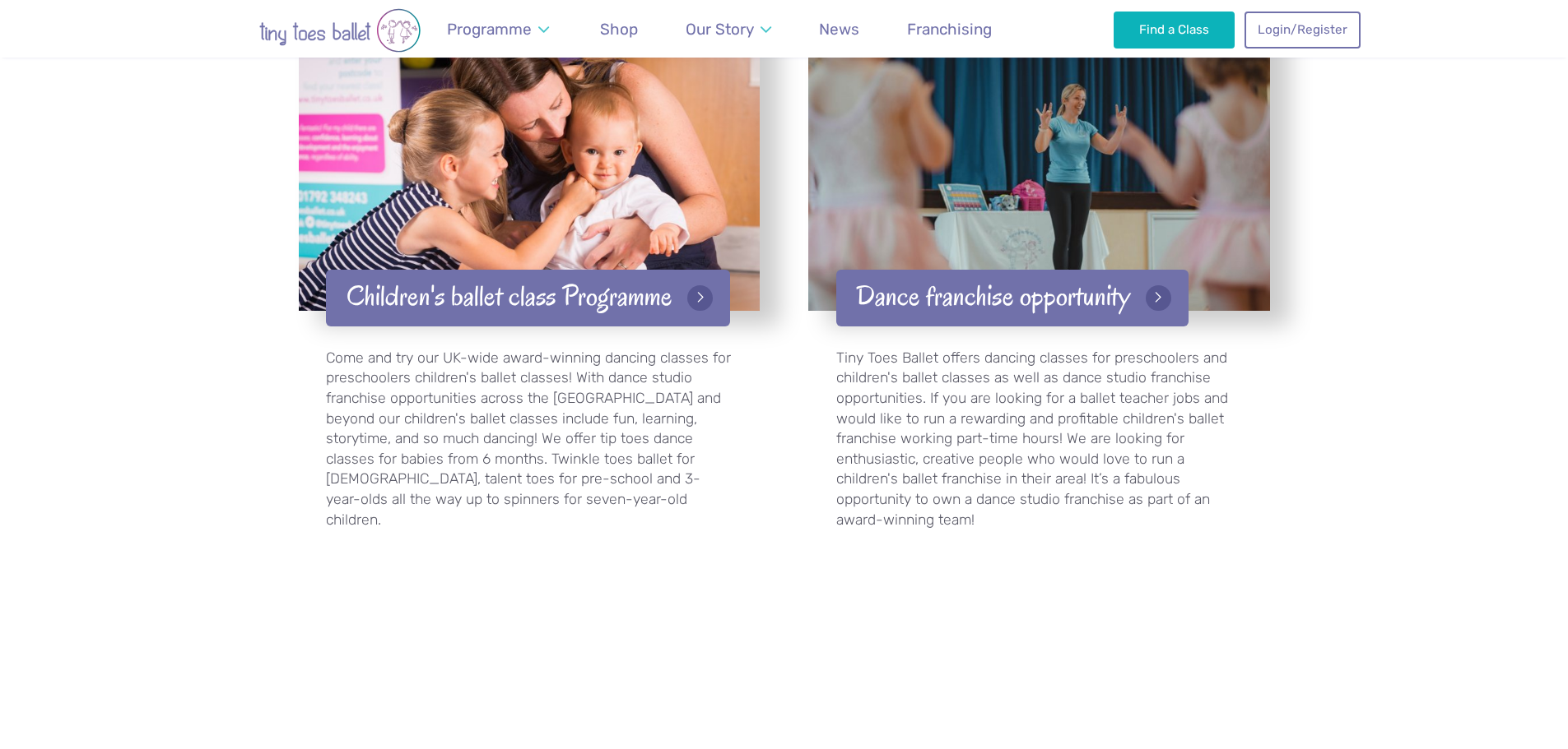
scroll to position [2369, 0]
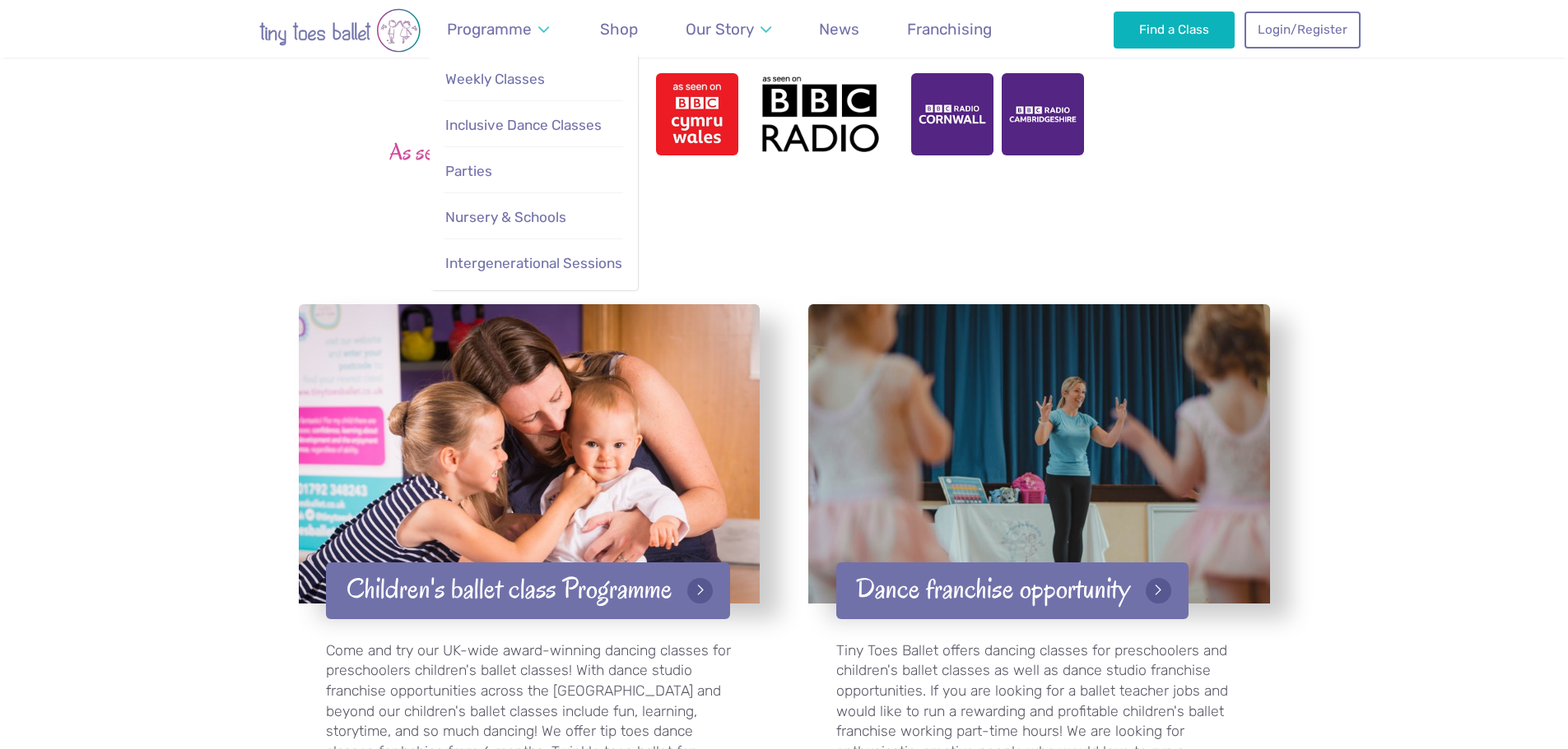
click at [523, 74] on span "Weekly Classes" at bounding box center [495, 79] width 100 height 16
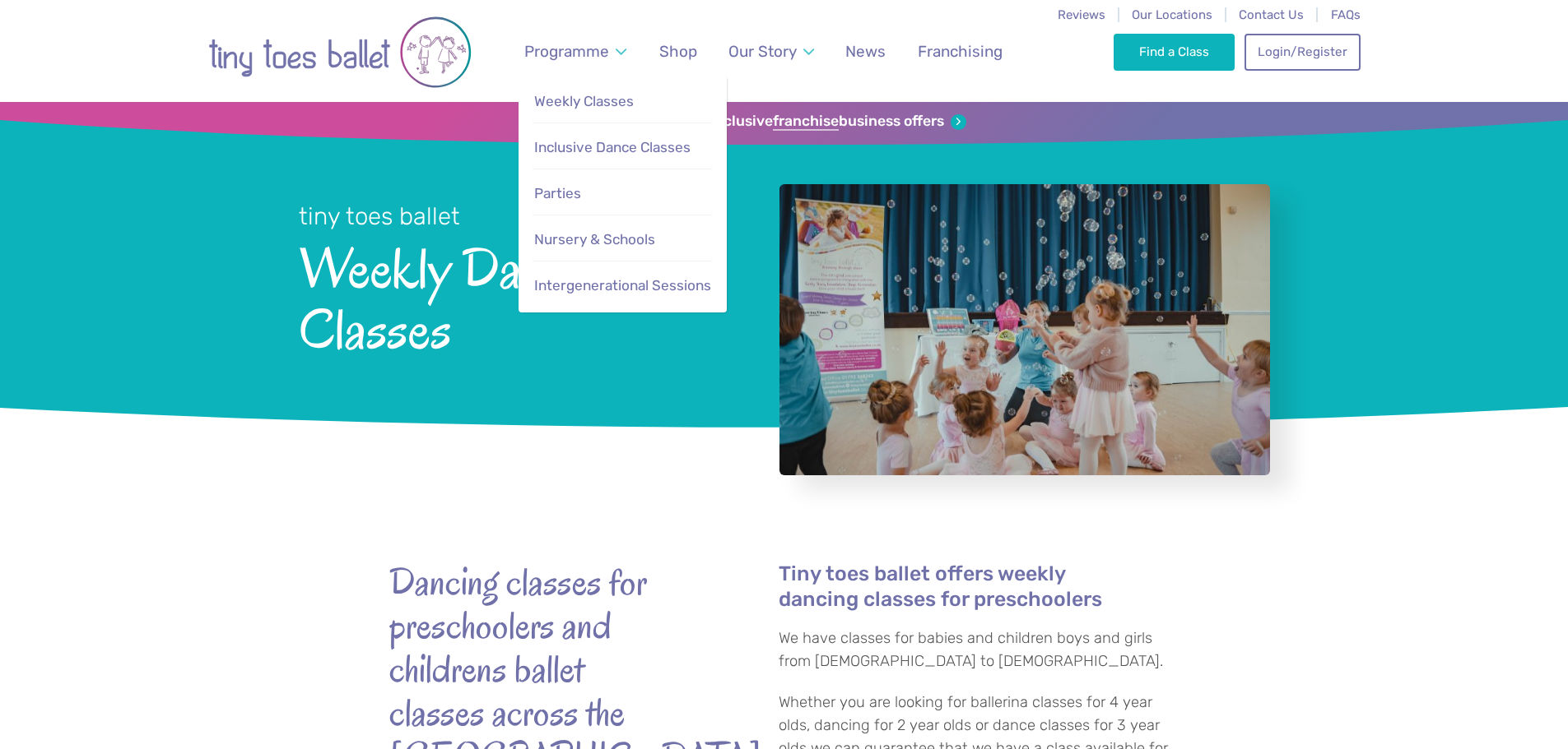
click at [584, 46] on span "Programme" at bounding box center [566, 51] width 84 height 19
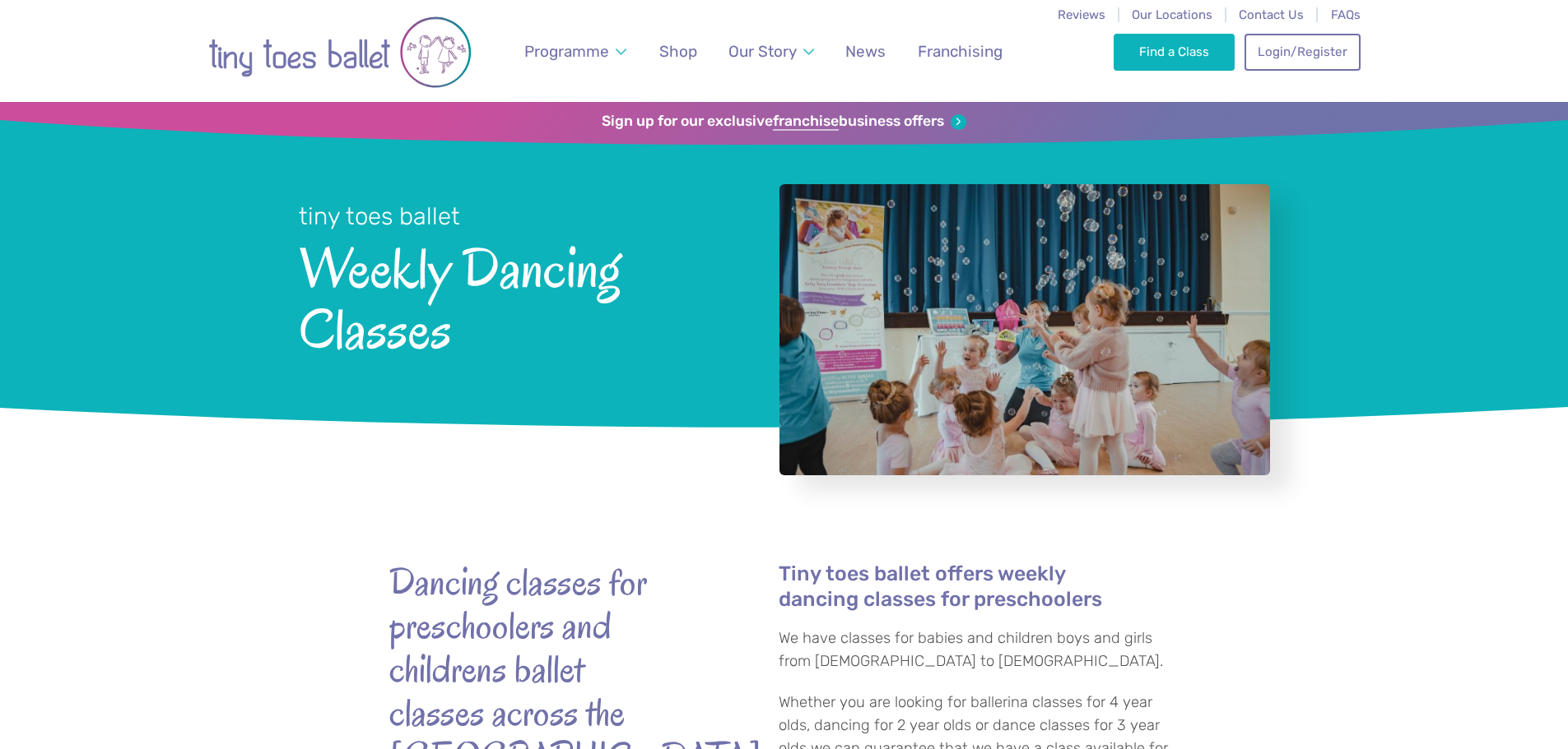
click at [1166, 13] on span "Our Locations" at bounding box center [1172, 14] width 81 height 15
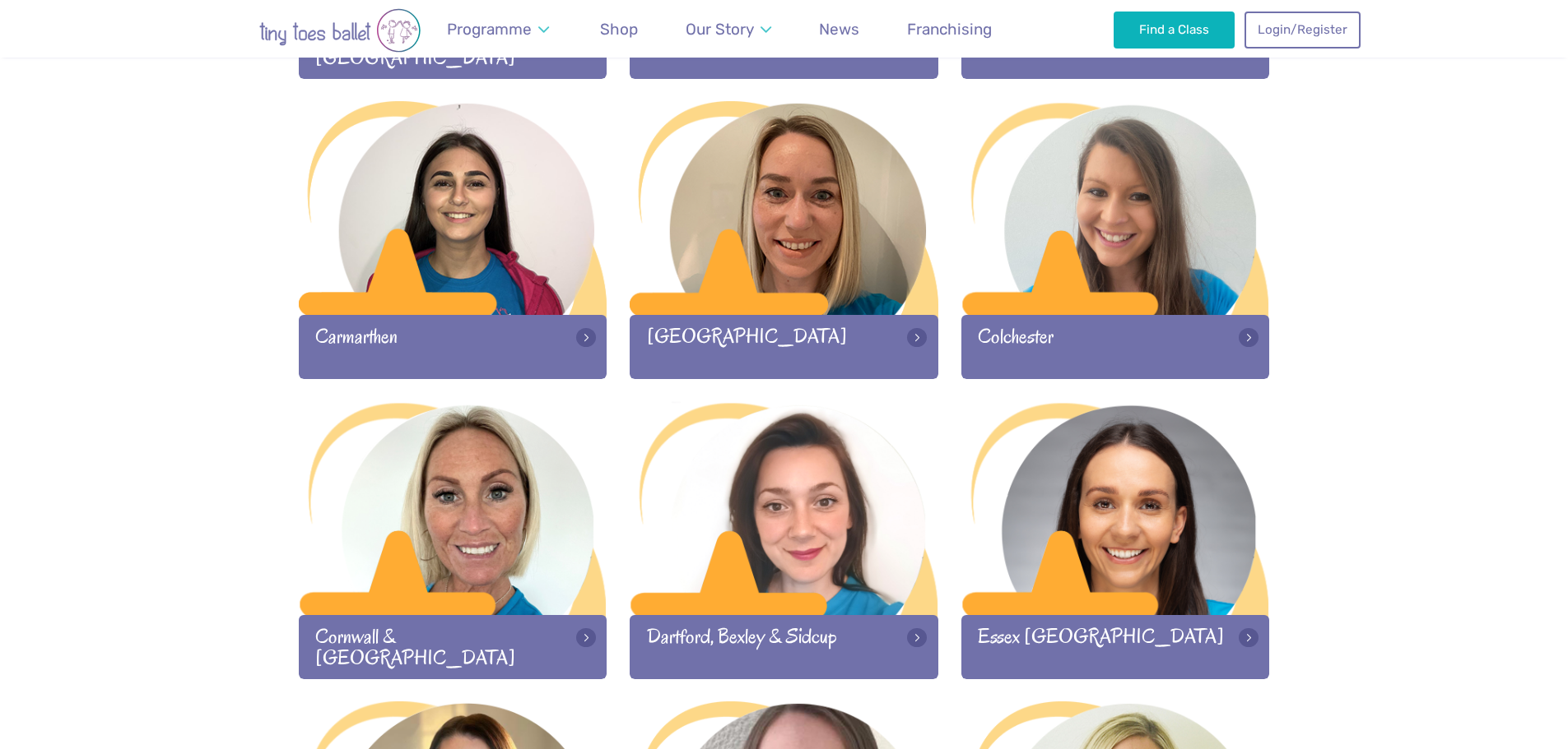
scroll to position [823, 0]
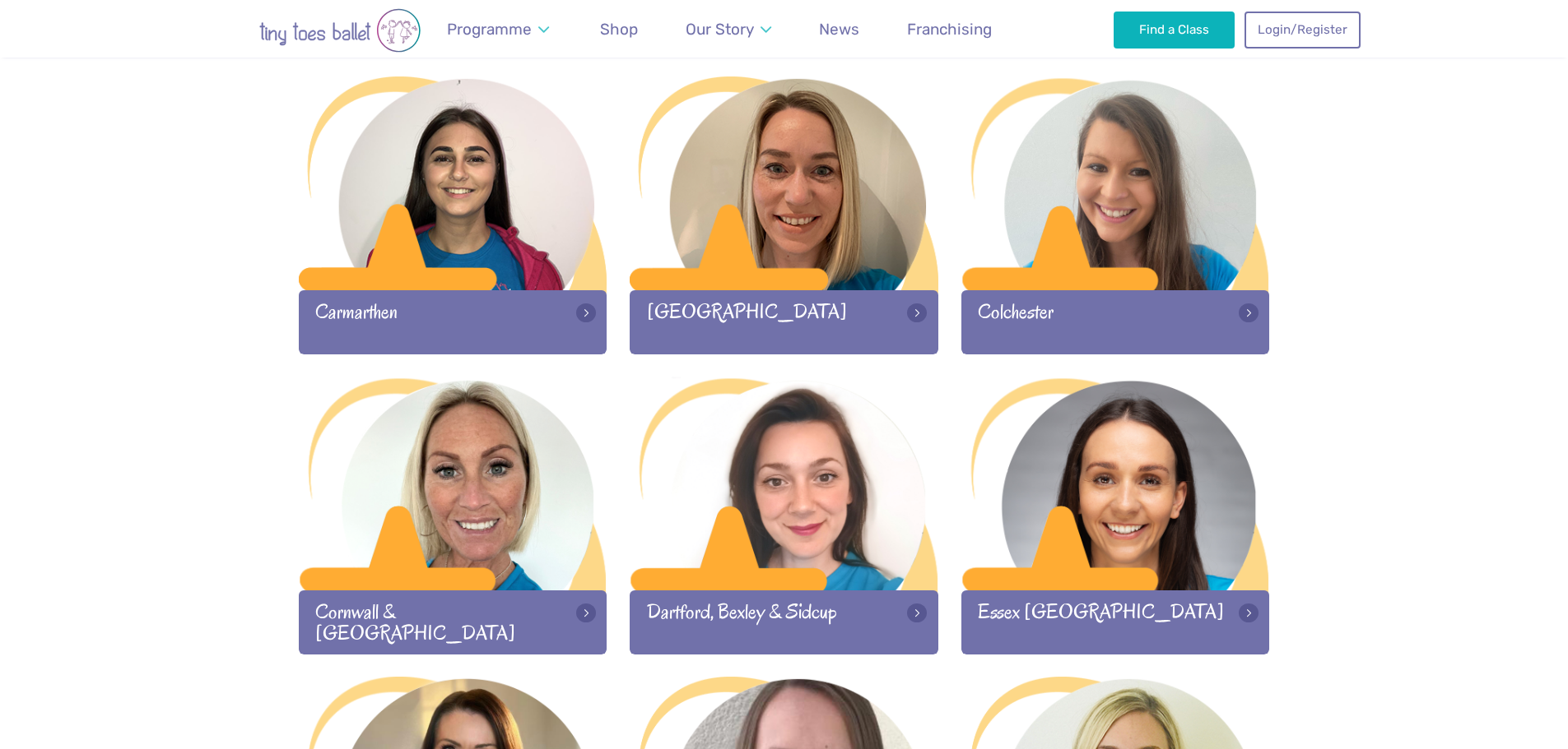
click at [418, 595] on div "Cornwall & [GEOGRAPHIC_DATA]" at bounding box center [453, 622] width 309 height 64
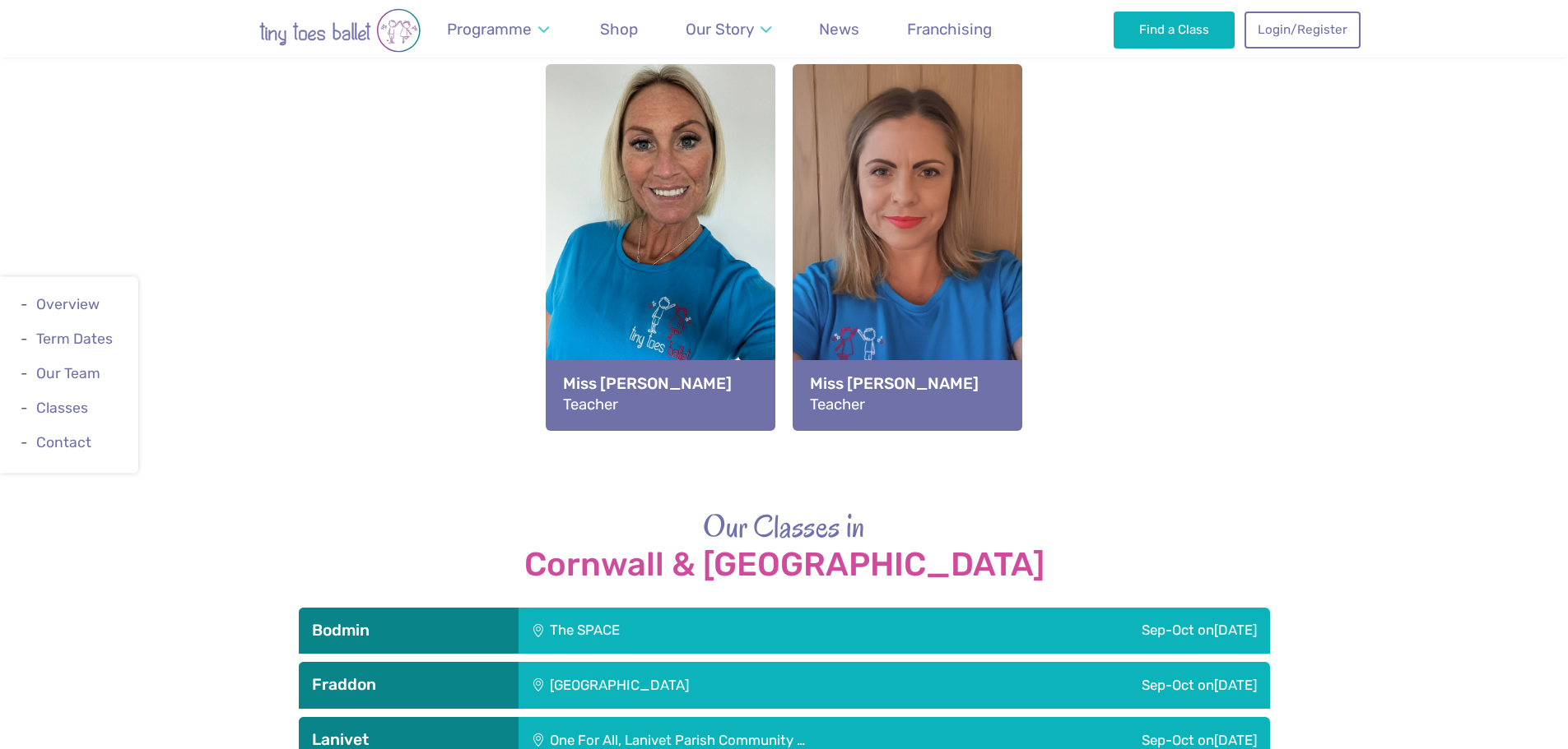
scroll to position [1645, 0]
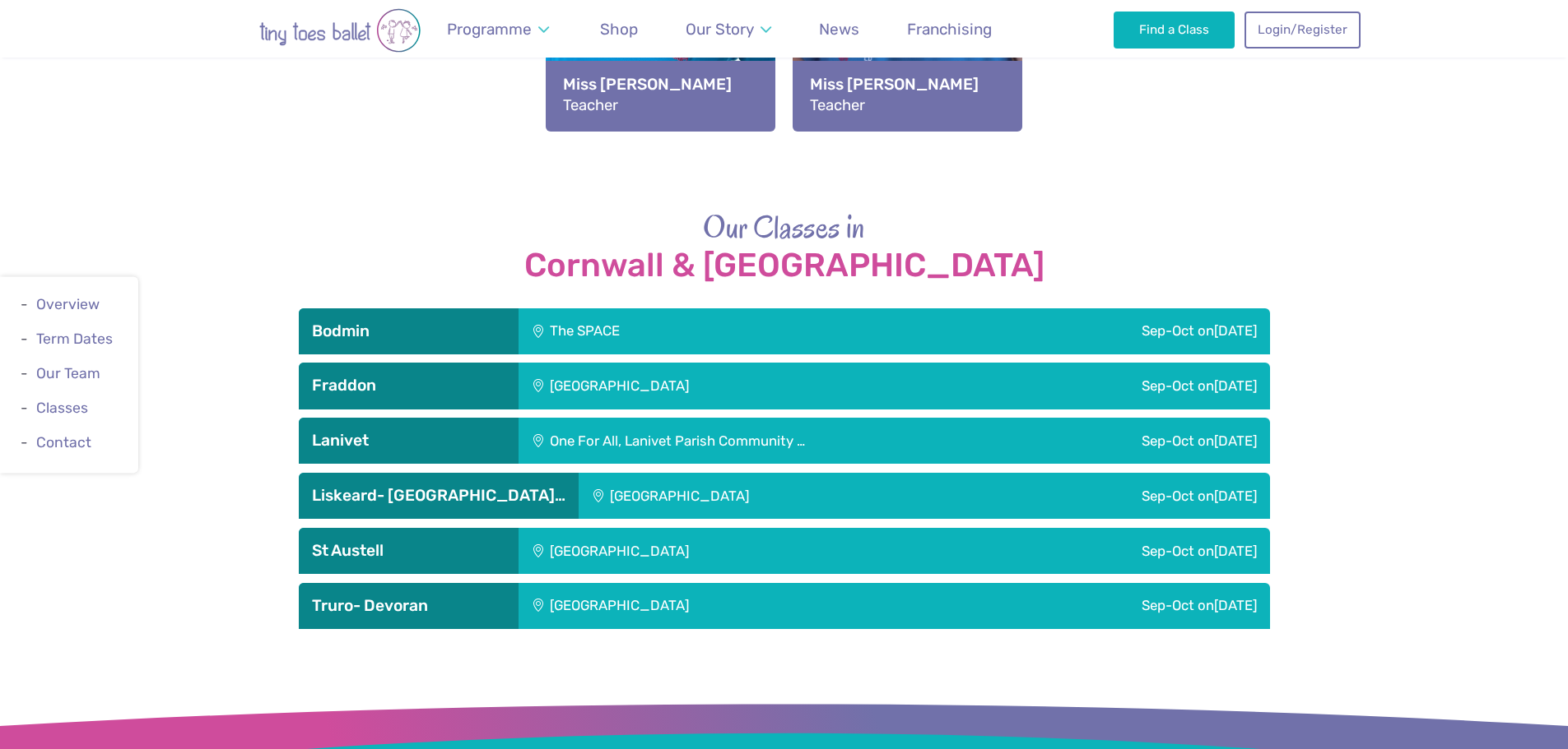
click at [1188, 362] on div "Sep-Oct on Tuesday" at bounding box center [1107, 385] width 327 height 46
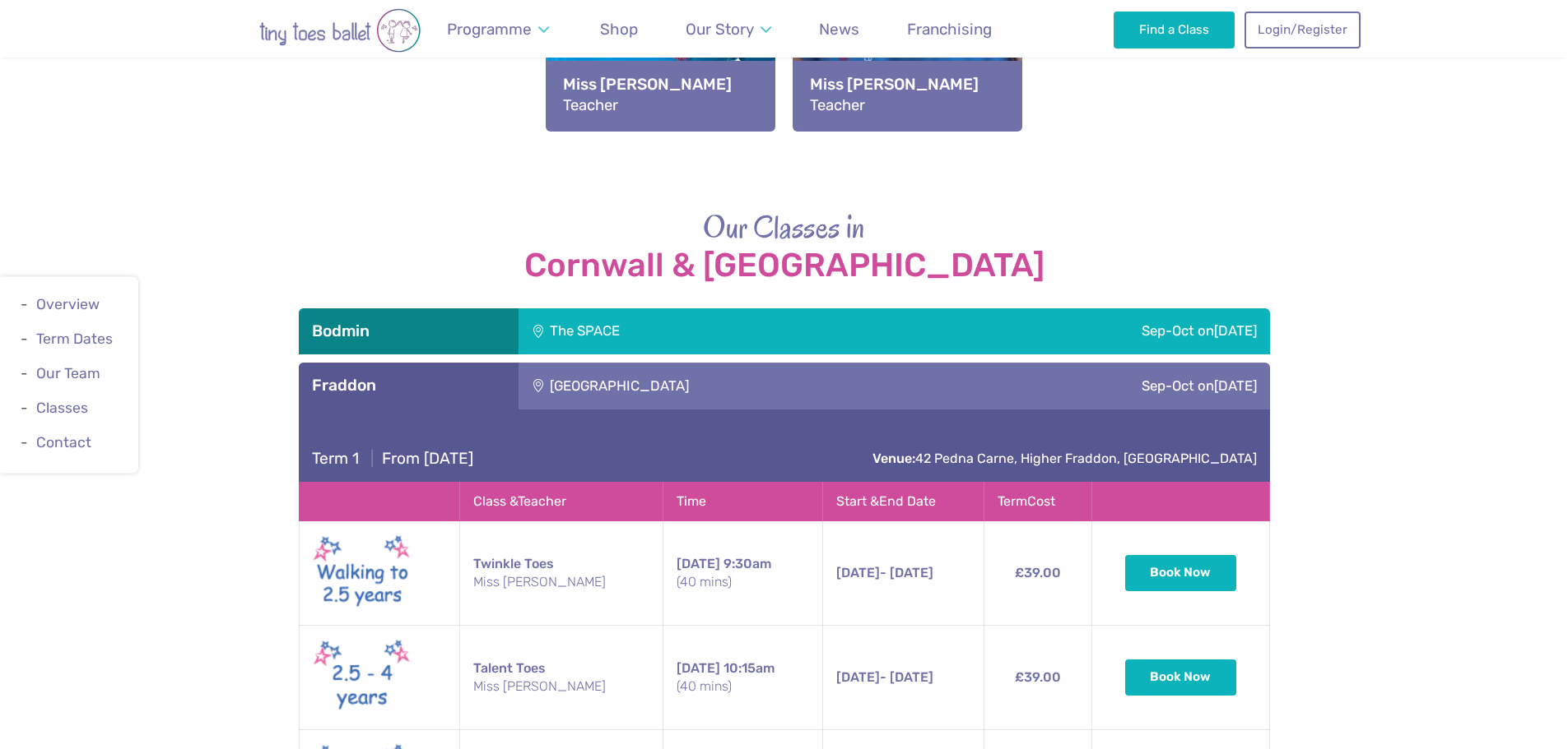
click at [1188, 362] on div "Sep-Oct on Tuesday" at bounding box center [1107, 385] width 327 height 46
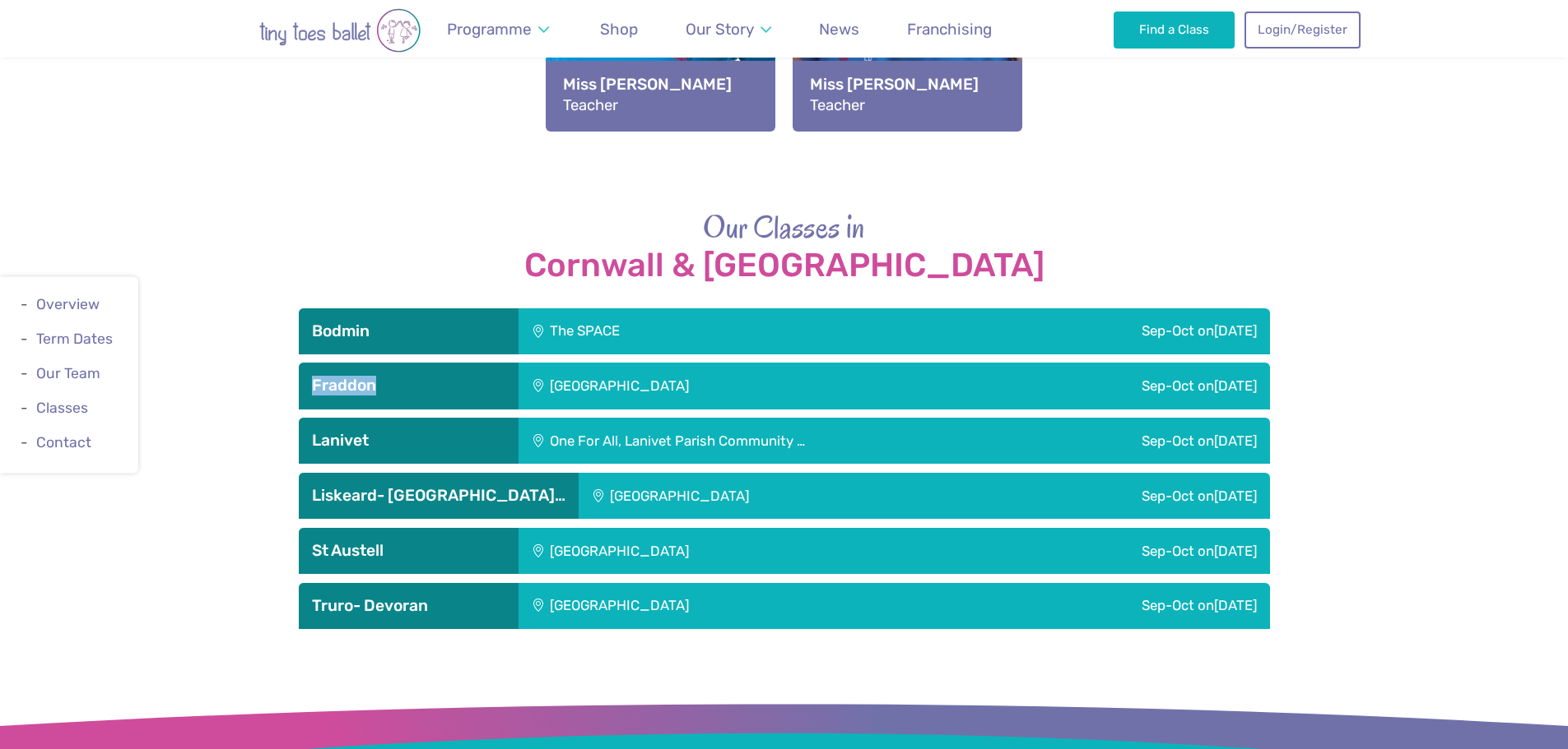
drag, startPoint x: 406, startPoint y: 323, endPoint x: 311, endPoint y: 326, distance: 95.0
click at [311, 376] on h3 "Fraddon" at bounding box center [407, 386] width 193 height 20
copy h3 "Fraddon"
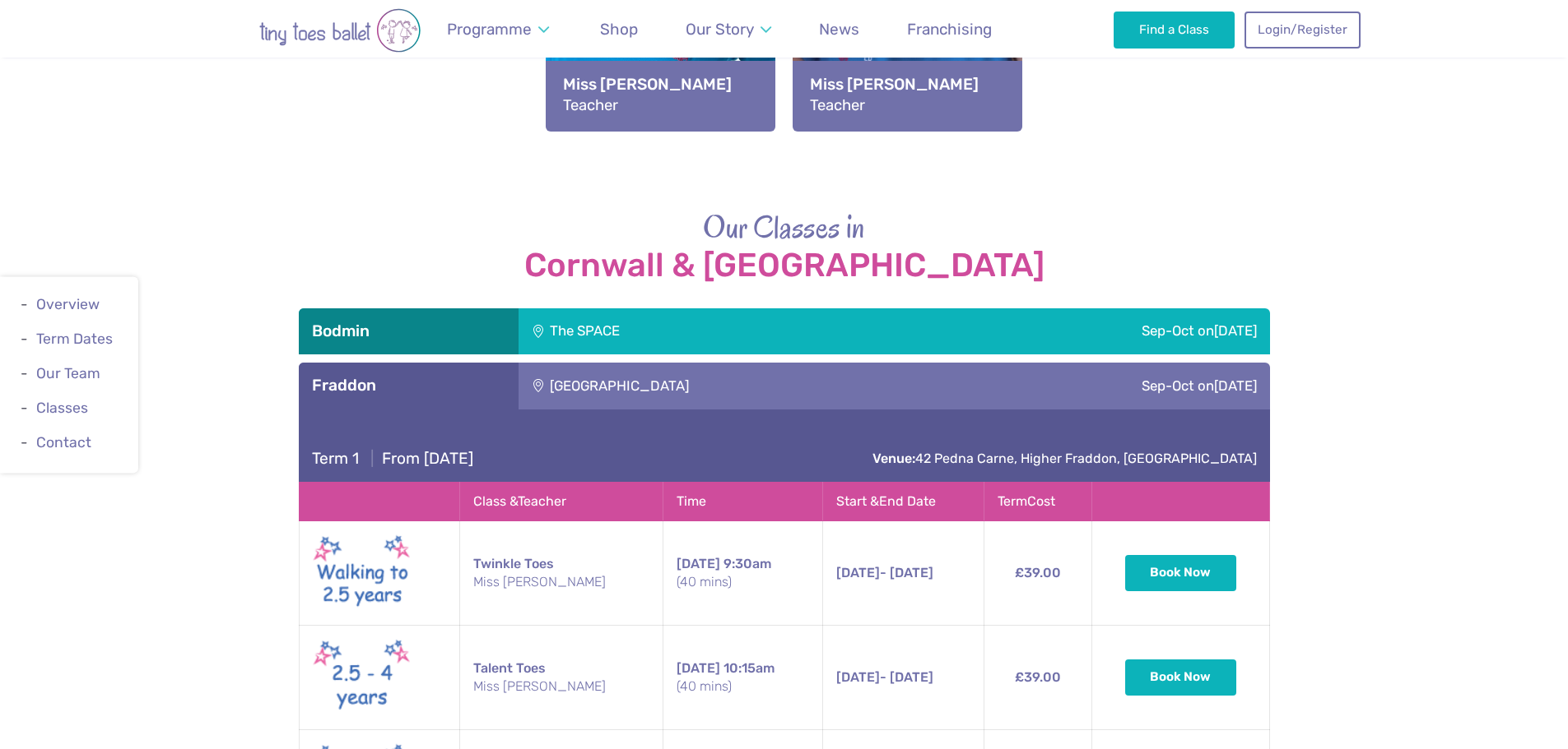
drag, startPoint x: 210, startPoint y: 390, endPoint x: 400, endPoint y: 377, distance: 190.4
click at [210, 390] on div "Our Classes in Cornwall & Devon Bodmin The SPACE Sep-Oct on Friday Term 1 | Fro…" at bounding box center [784, 691] width 1568 height 970
click at [407, 376] on h3 "Fraddon" at bounding box center [407, 386] width 193 height 20
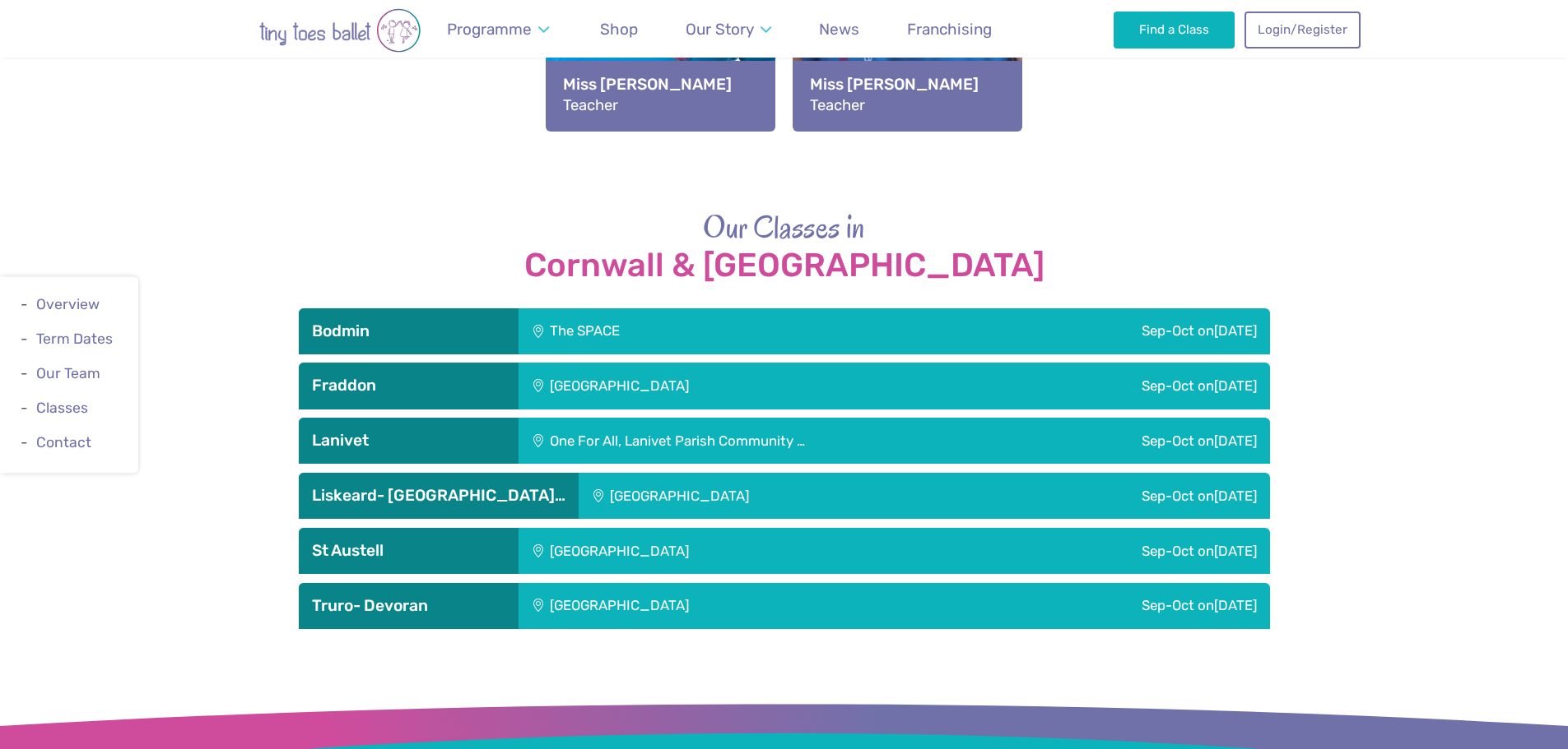
click at [403, 486] on h3 "Liskeard- East Tap…" at bounding box center [438, 496] width 253 height 20
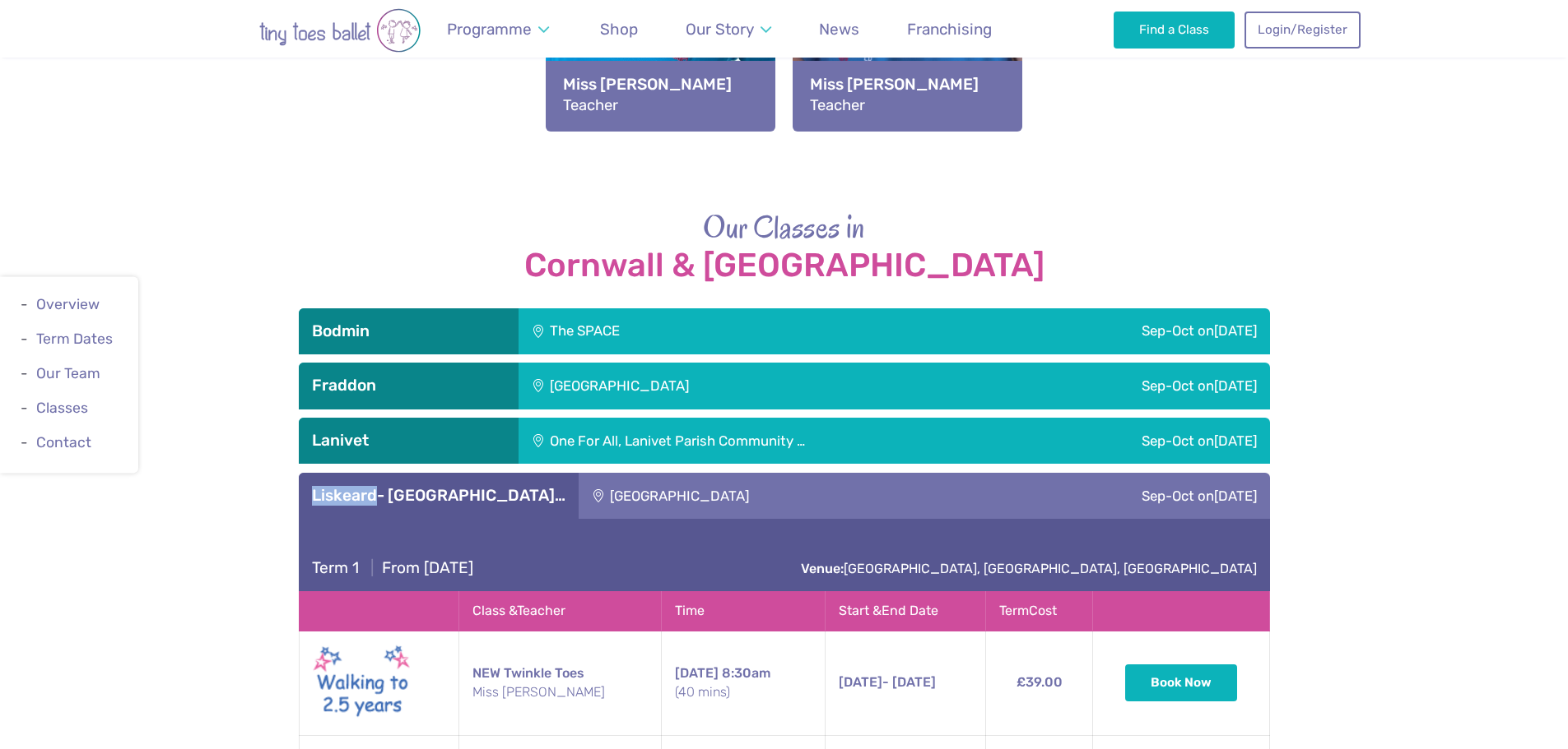
drag, startPoint x: 304, startPoint y: 440, endPoint x: 375, endPoint y: 443, distance: 71.1
click at [375, 473] on div "Liskeard- East Tap…" at bounding box center [439, 495] width 280 height 46
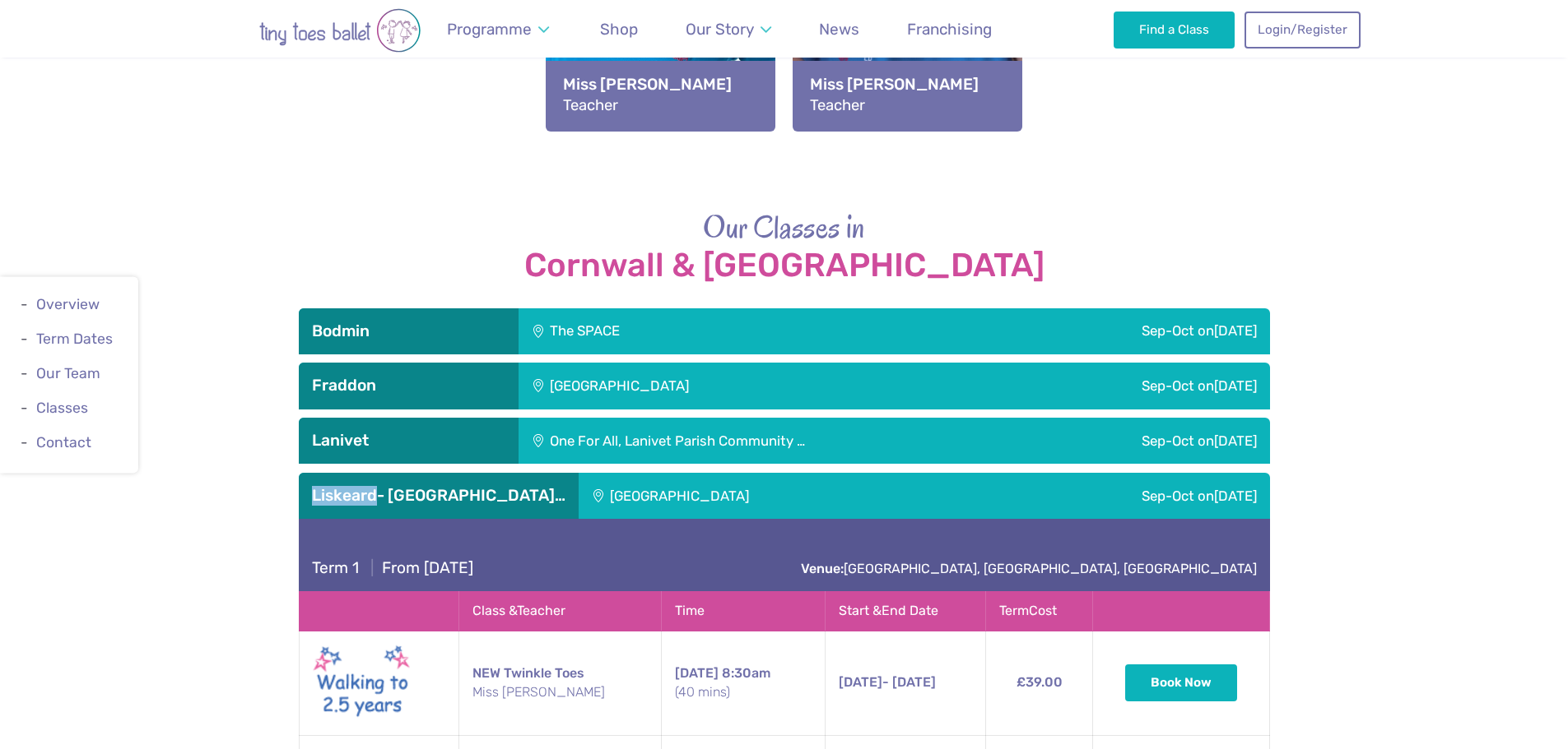
copy h3 "Liskeard"
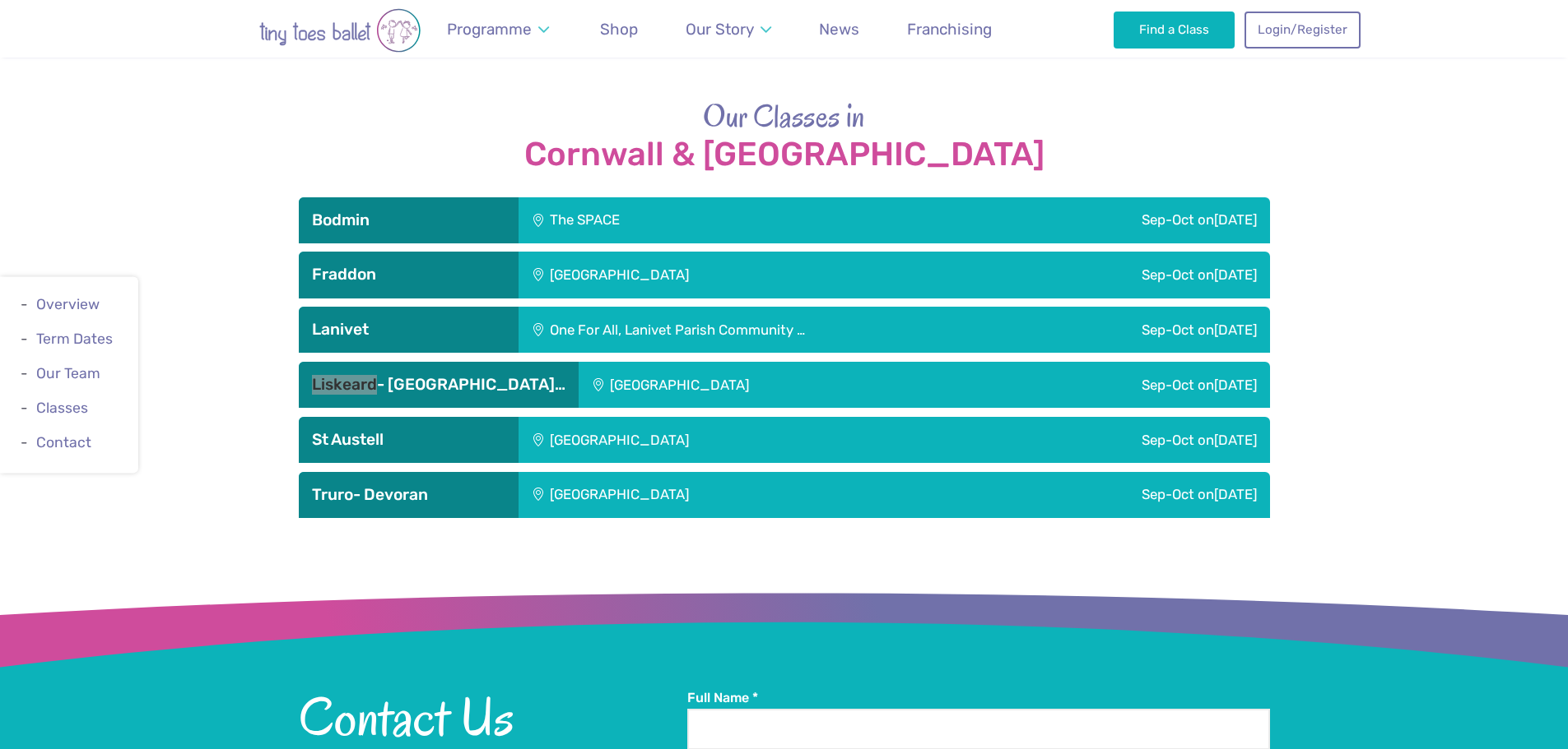
scroll to position [1727, 0]
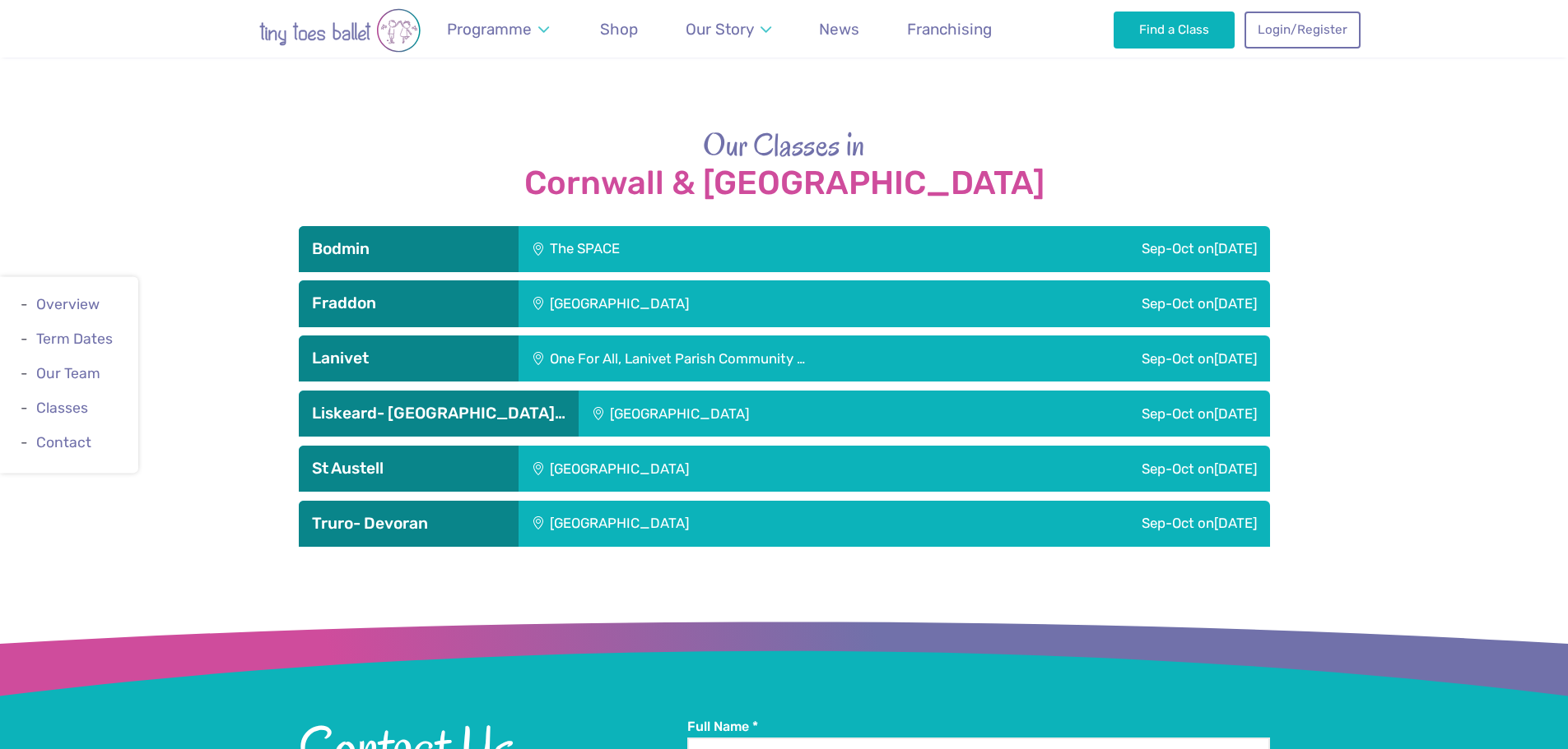
drag, startPoint x: 1369, startPoint y: 354, endPoint x: 1377, endPoint y: 360, distance: 10.0
click at [1369, 354] on div "Our Classes in Cornwall & Devon Bodmin The SPACE Sep-Oct on Friday Term 1 | Fro…" at bounding box center [784, 335] width 1568 height 422
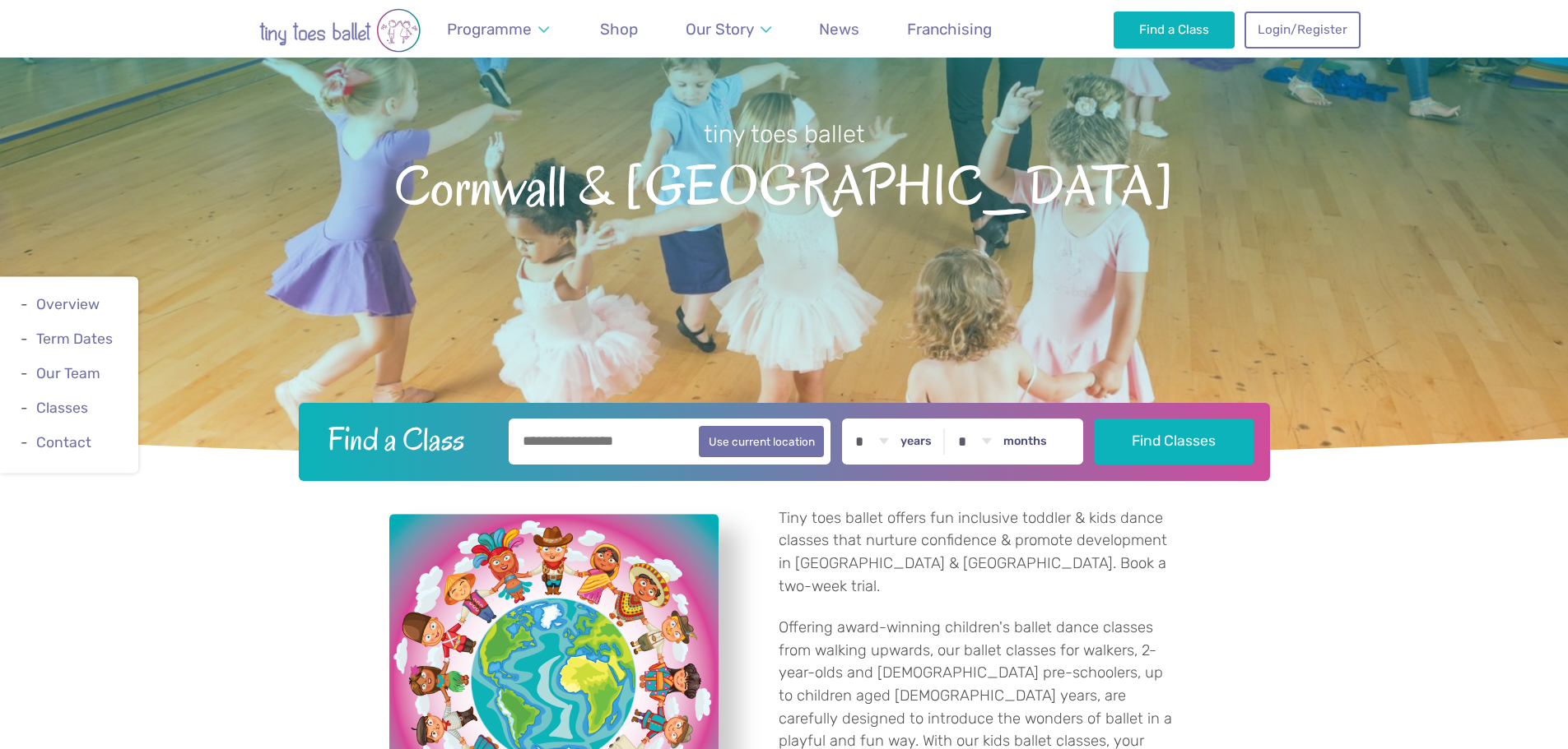
scroll to position [0, 0]
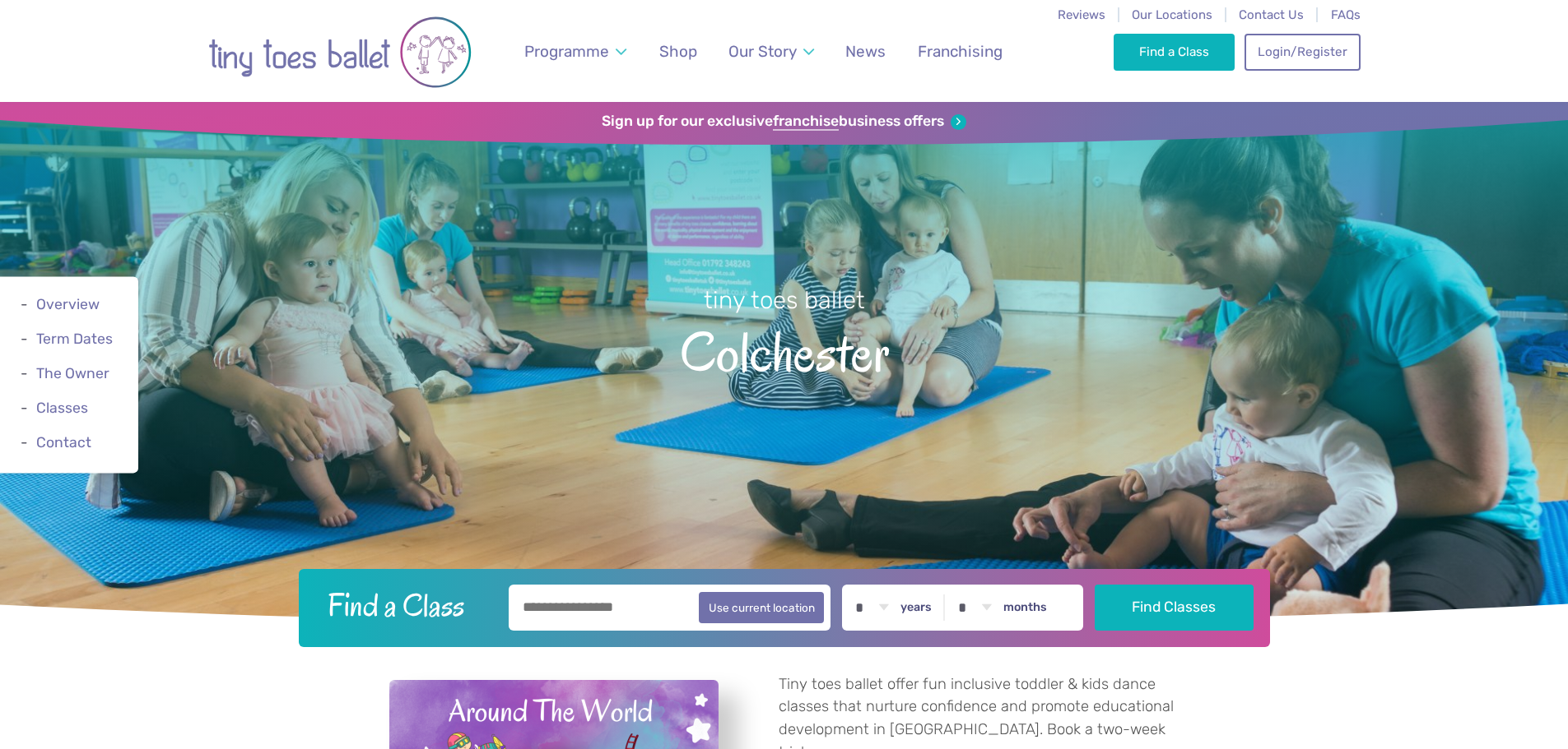
click at [1184, 15] on span "Our Locations" at bounding box center [1172, 14] width 81 height 15
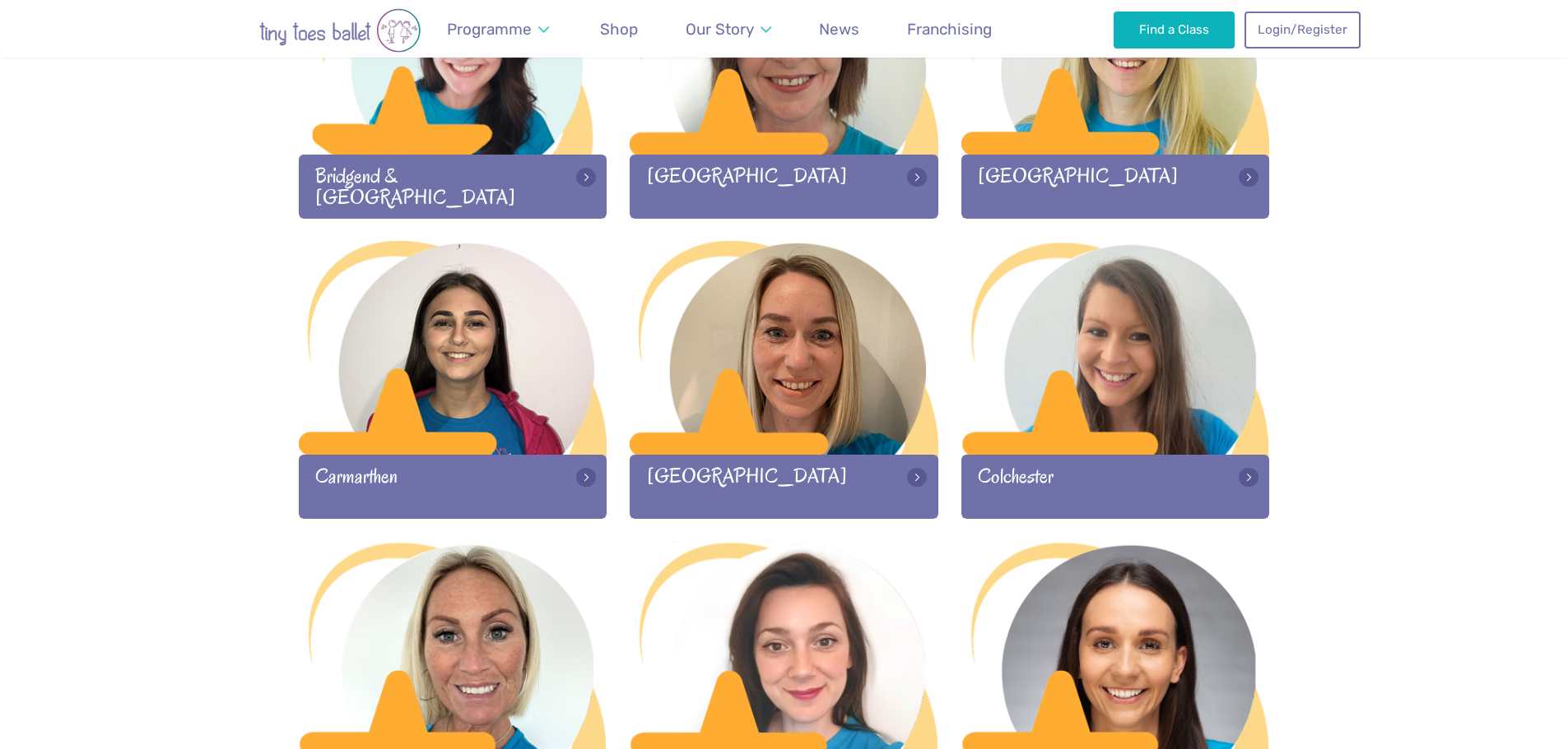
scroll to position [740, 0]
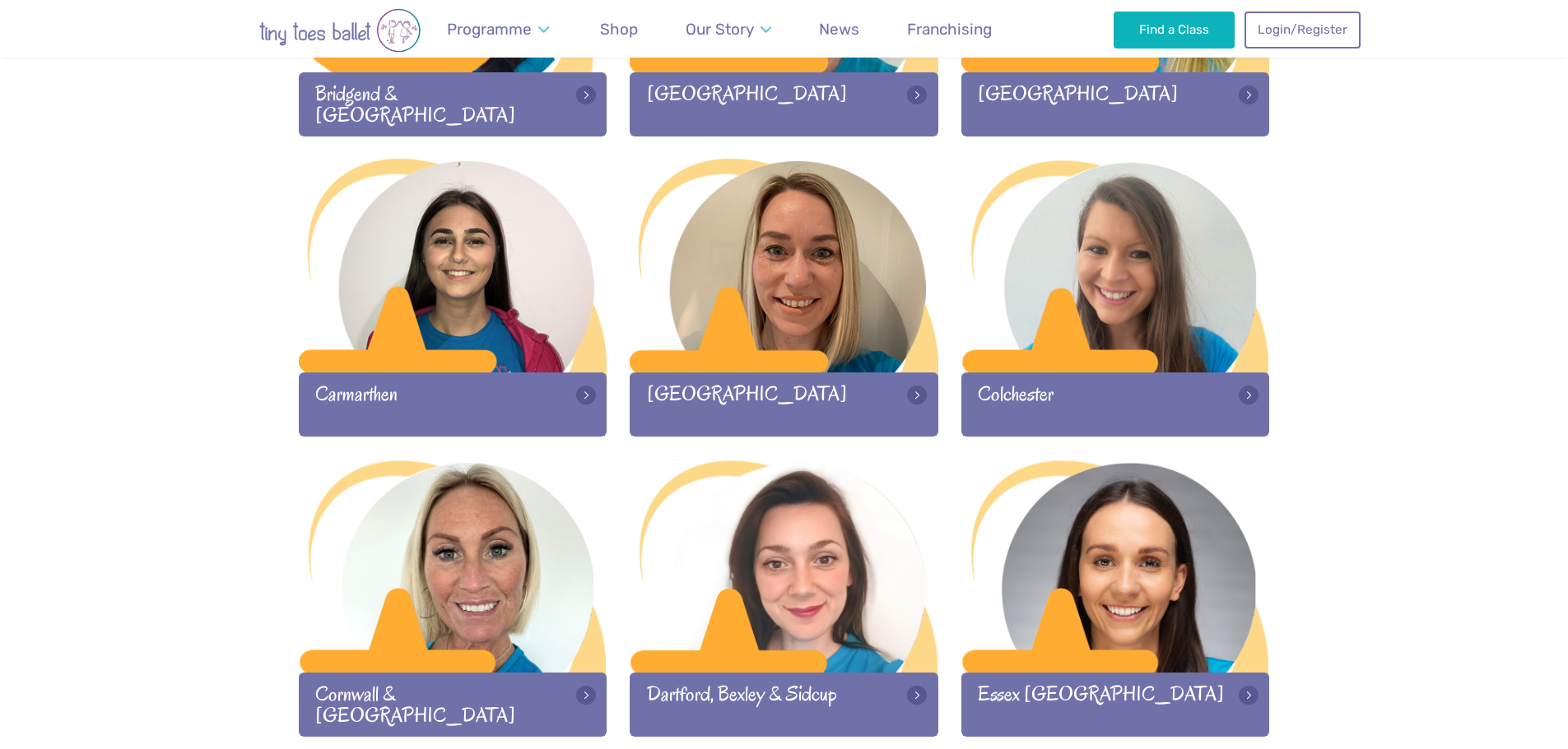
click at [1033, 387] on div "Colchester" at bounding box center [1116, 404] width 309 height 64
